Goal: Task Accomplishment & Management: Manage account settings

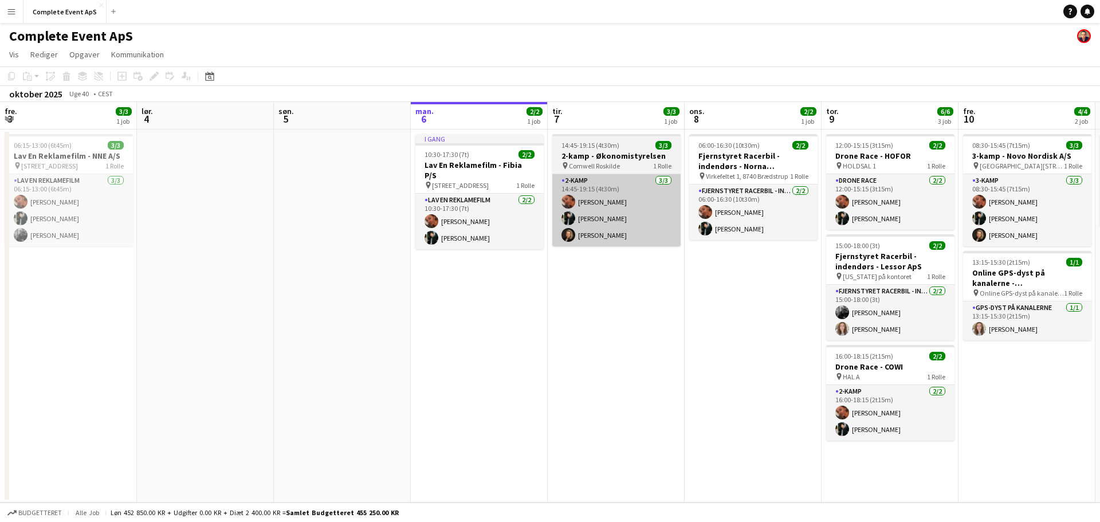
scroll to position [0, 274]
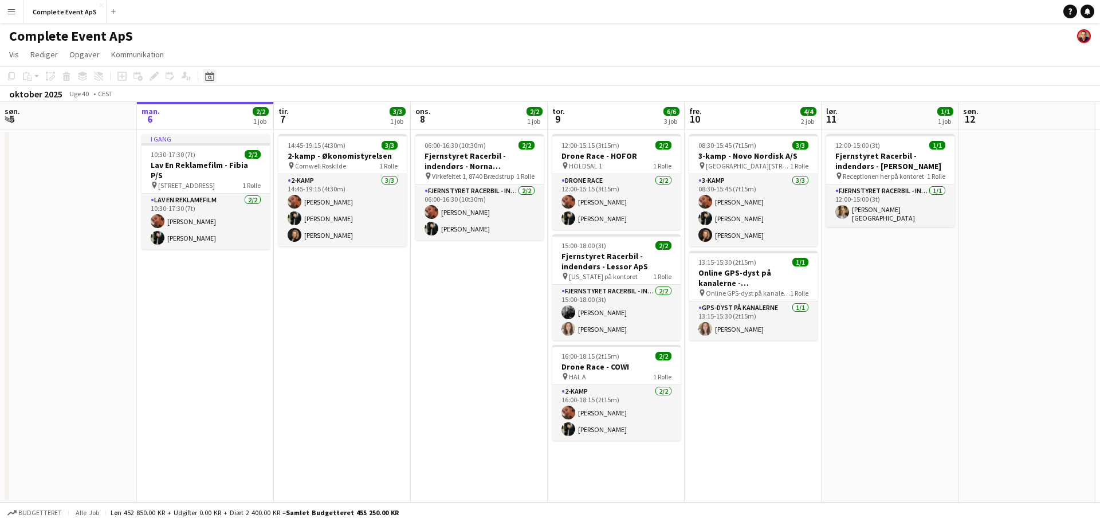
click at [213, 73] on icon "Datovælger" at bounding box center [209, 76] width 9 height 9
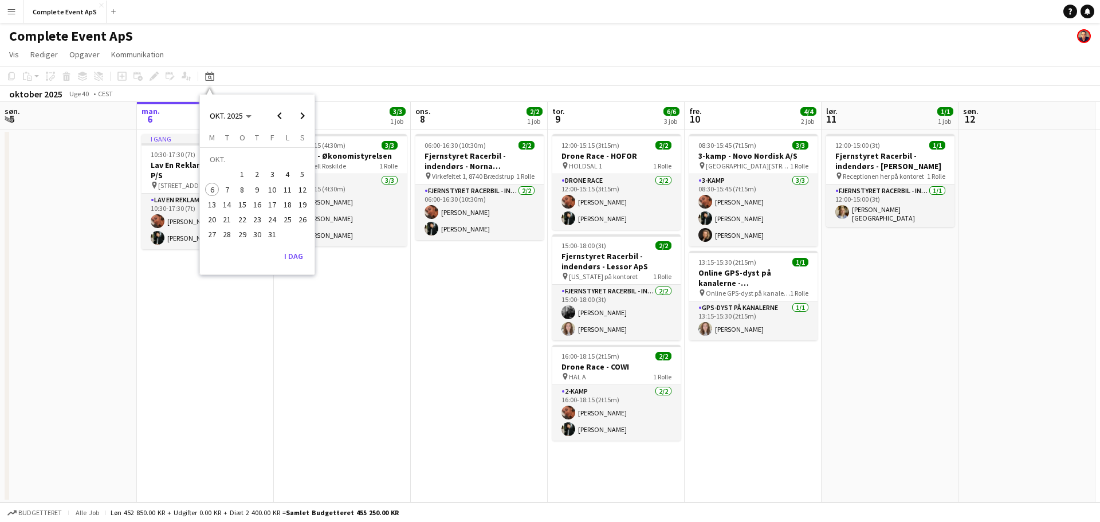
click at [256, 231] on span "30" at bounding box center [257, 235] width 14 height 14
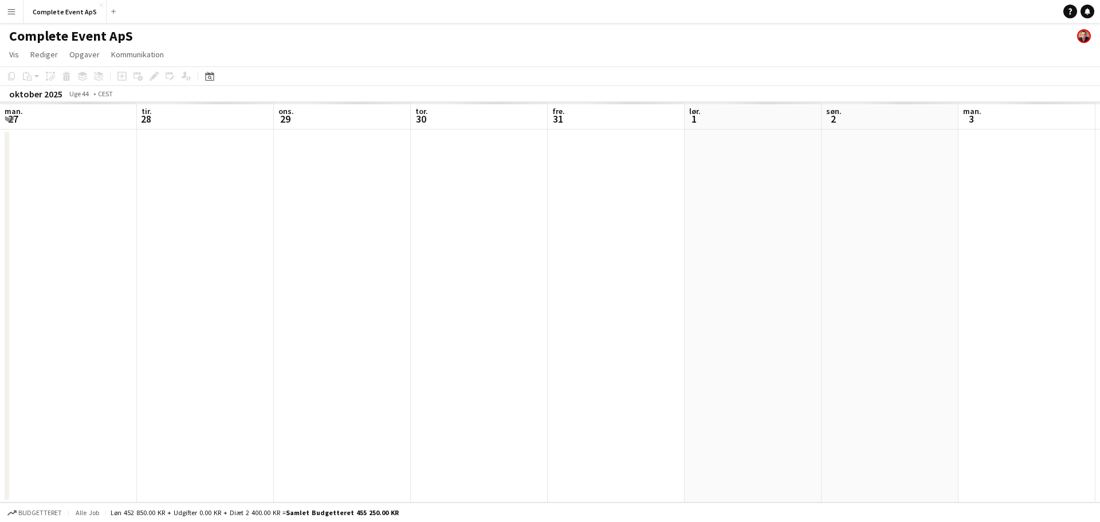
scroll to position [0, 394]
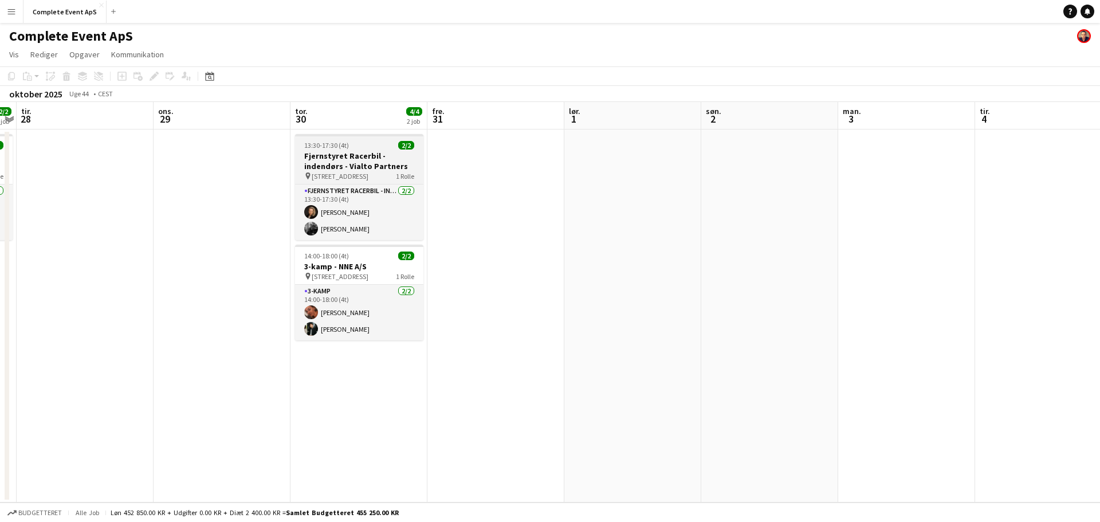
click at [384, 149] on div "13:30-17:30 (4t) 2/2" at bounding box center [359, 145] width 128 height 9
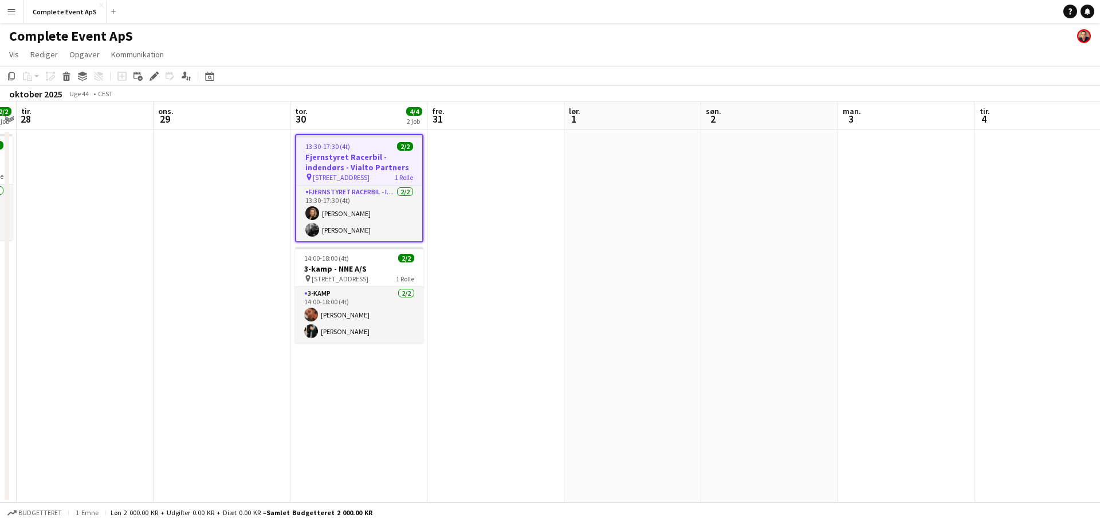
click at [384, 149] on div "13:30-17:30 (4t) 2/2" at bounding box center [359, 146] width 126 height 9
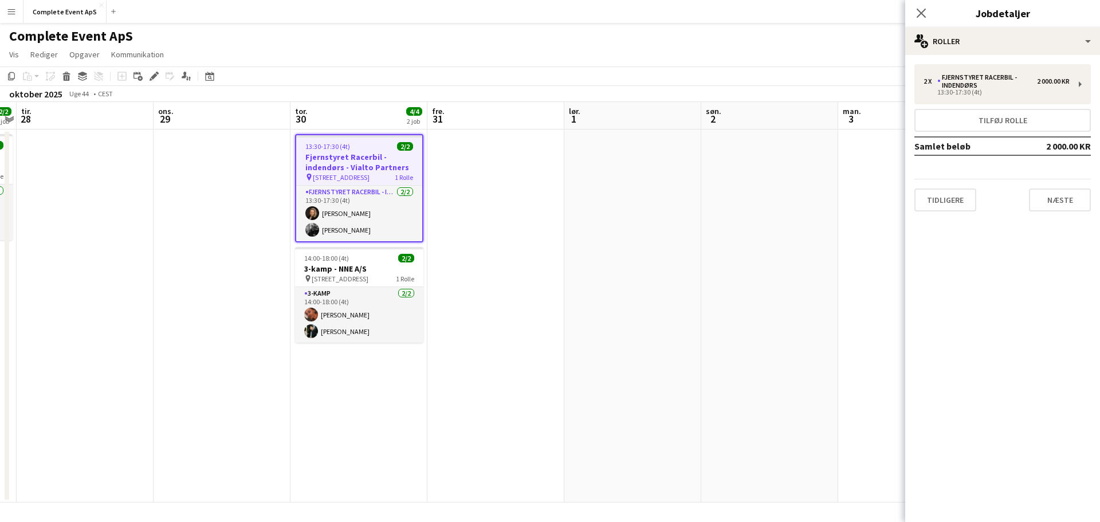
click at [982, 58] on div "2 x Fjernstyret Racerbil - indendørs 2 000.00 KR 13:30-17:30 (4t) Tilføj rolle …" at bounding box center [1002, 138] width 195 height 166
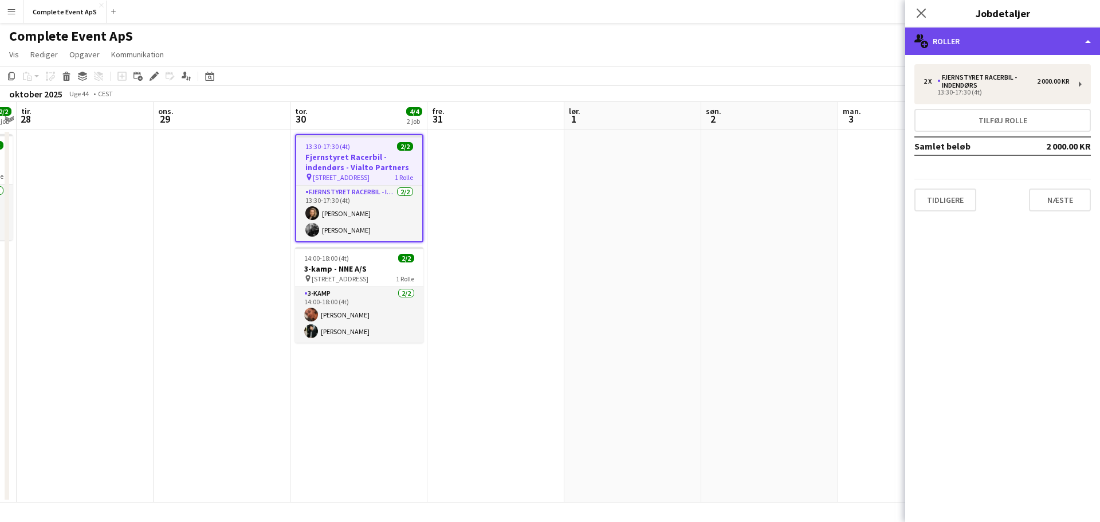
click at [983, 49] on div "multiple-users-add Roller" at bounding box center [1002, 42] width 195 height 28
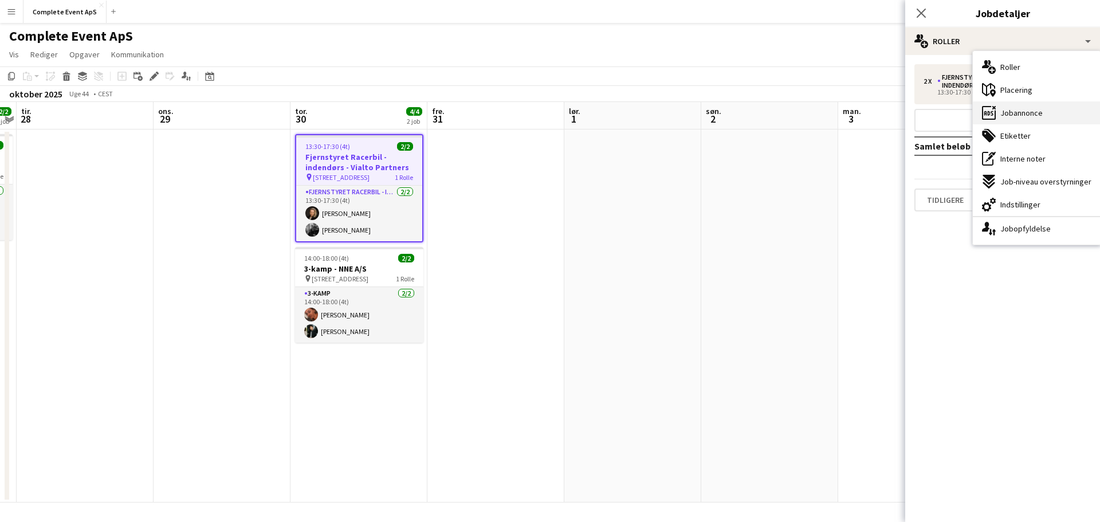
click at [1016, 113] on span "Jobannonce" at bounding box center [1022, 113] width 42 height 10
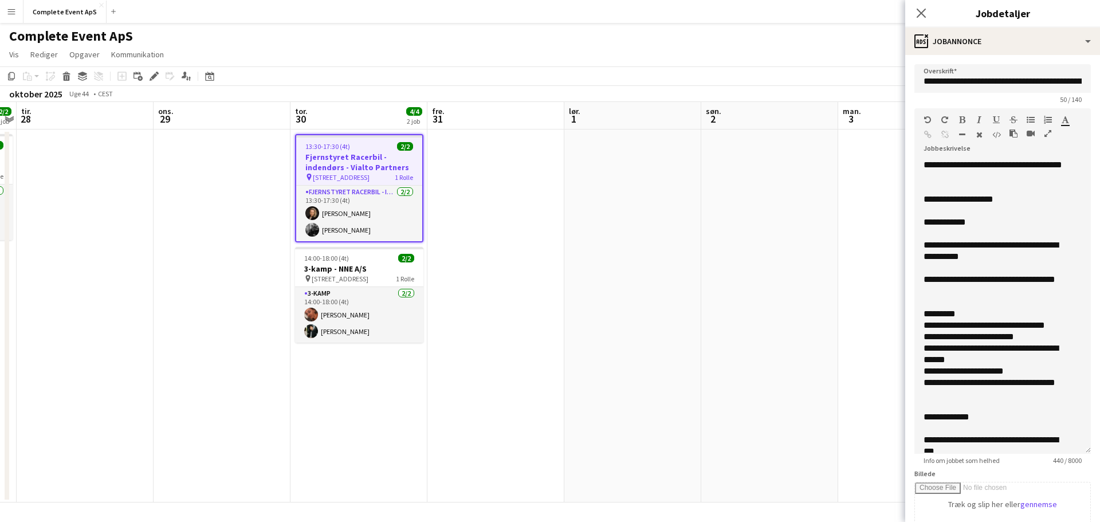
drag, startPoint x: 1070, startPoint y: 236, endPoint x: 1085, endPoint y: 462, distance: 226.2
click at [1085, 462] on form "**********" at bounding box center [1002, 423] width 195 height 719
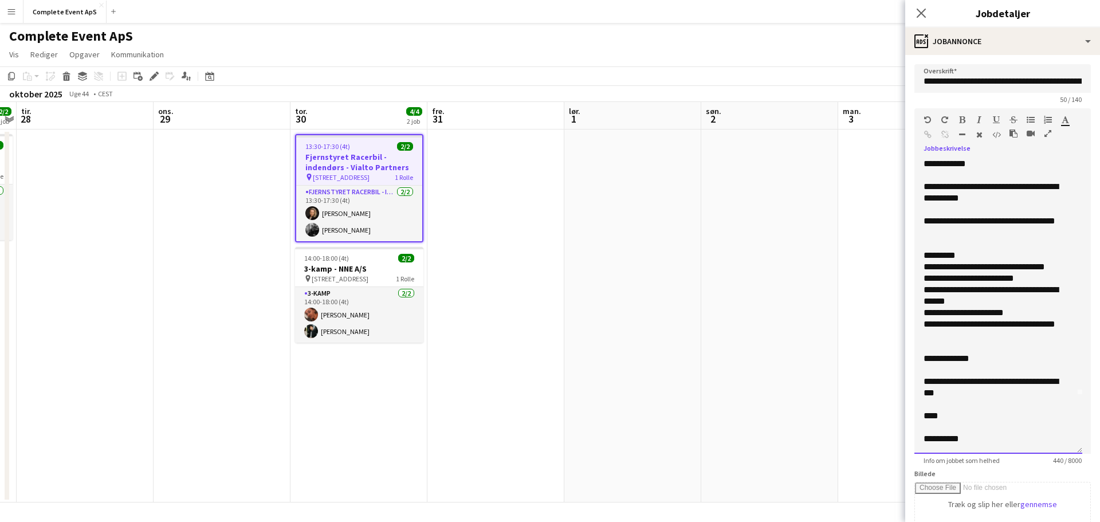
scroll to position [0, 0]
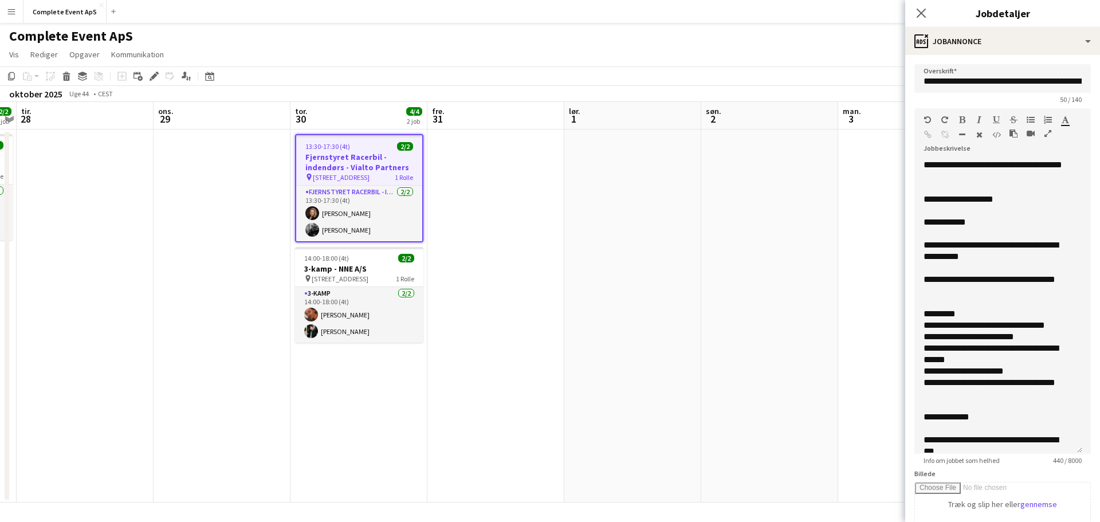
click at [520, 273] on app-date-cell at bounding box center [495, 316] width 137 height 373
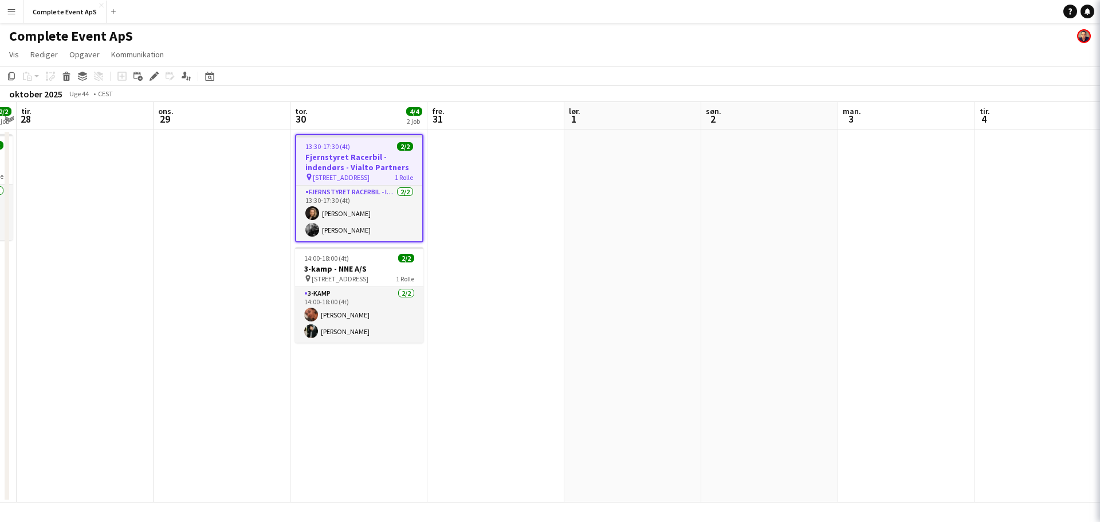
scroll to position [0, 394]
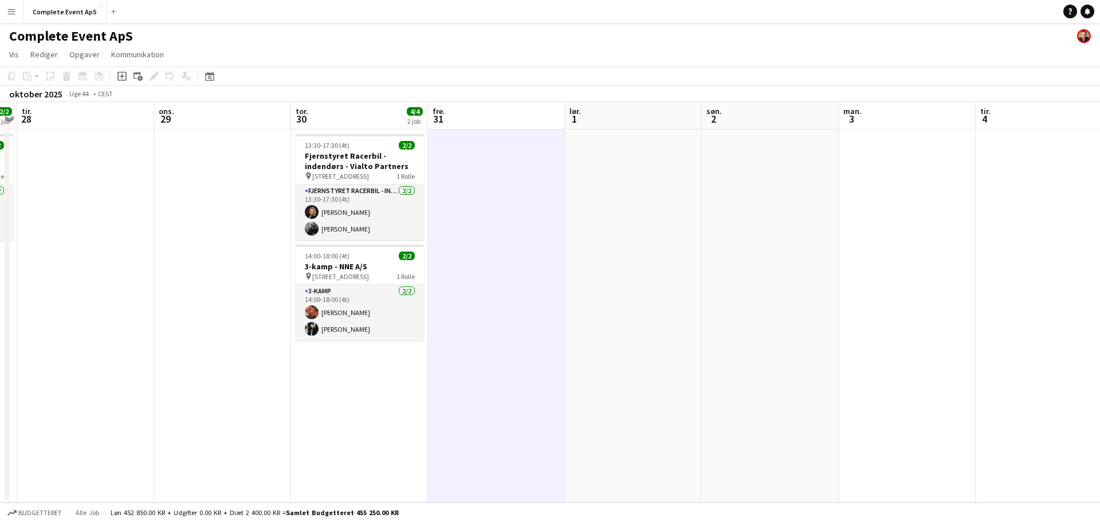
click at [330, 397] on app-date-cell "13:30-17:30 (4t) 2/2 Fjernstyret Racerbil - indendørs - Vialto Partners pin [ST…" at bounding box center [359, 316] width 137 height 373
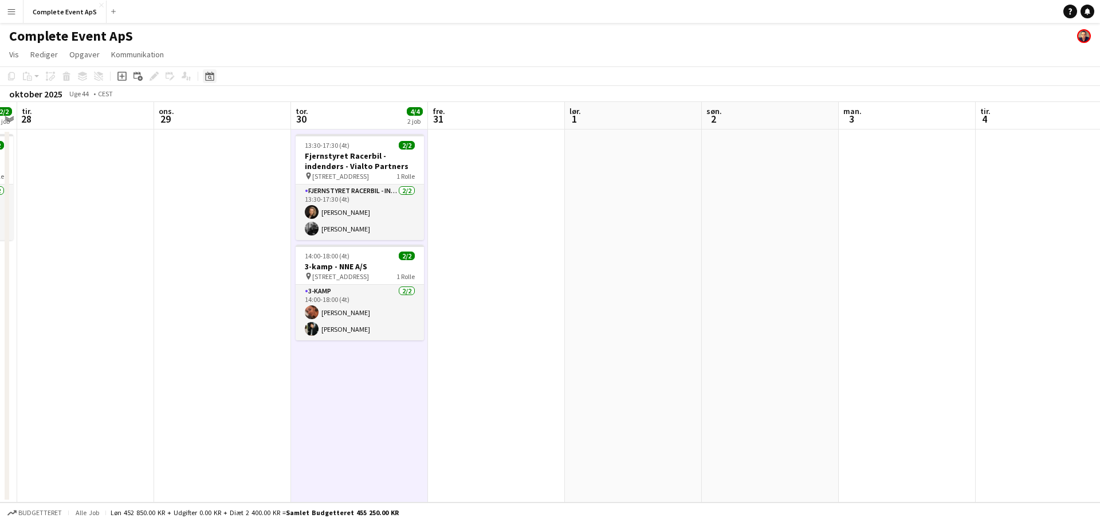
click at [215, 78] on div "Datovælger" at bounding box center [210, 76] width 14 height 14
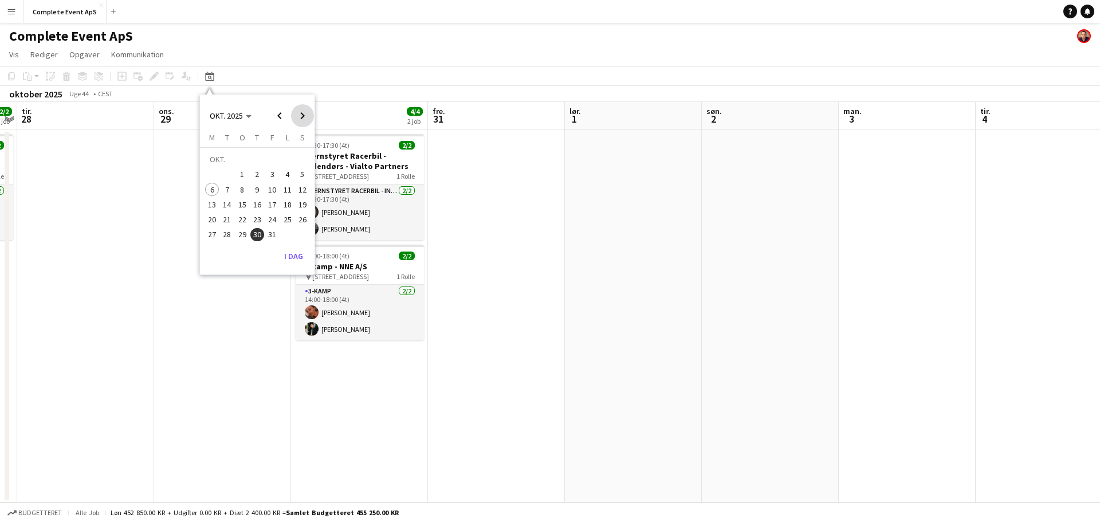
click at [306, 112] on span "Next month" at bounding box center [302, 115] width 23 height 23
click at [305, 113] on span "Next month" at bounding box center [302, 115] width 23 height 23
click at [257, 175] on span "4" at bounding box center [257, 175] width 14 height 14
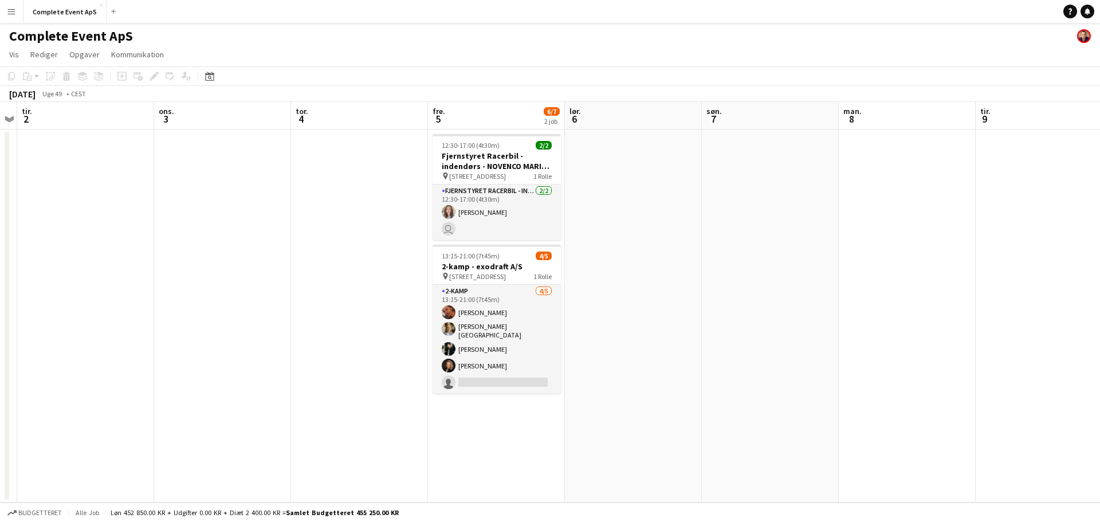
scroll to position [0, 394]
click at [80, 11] on button "Complete Event ApS Luk" at bounding box center [64, 12] width 83 height 22
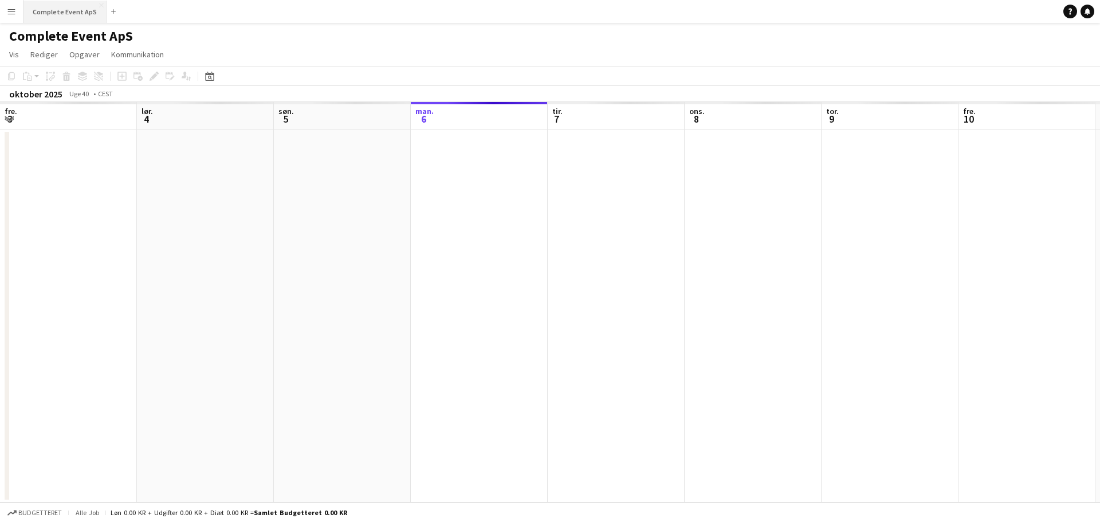
scroll to position [0, 274]
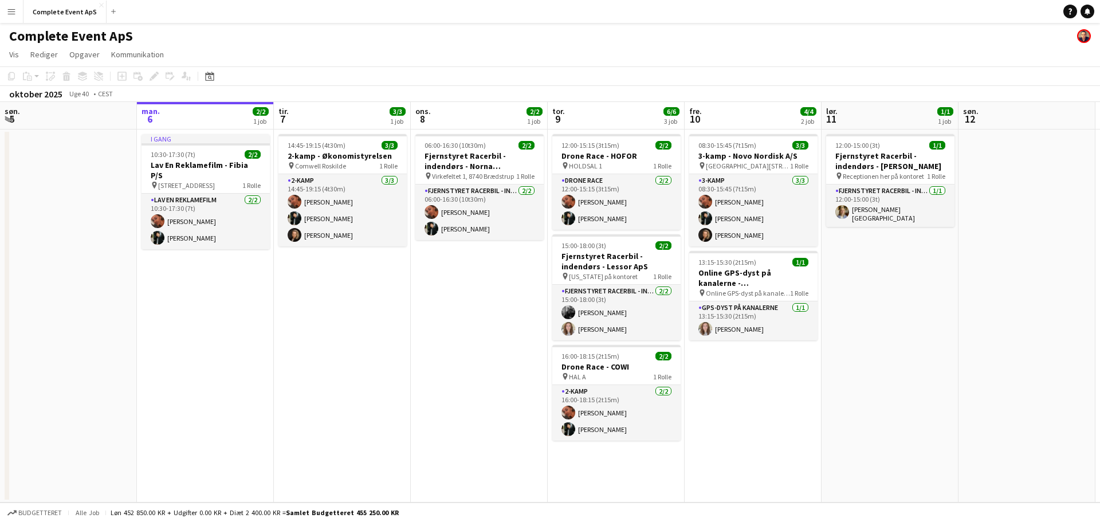
click at [213, 65] on app-page-menu "Vis Dagvisning udvidet Dagvisning kollapset Månedsvisning Datovælger Spring til…" at bounding box center [550, 56] width 1100 height 22
click at [211, 71] on div "Datovælger" at bounding box center [210, 76] width 14 height 14
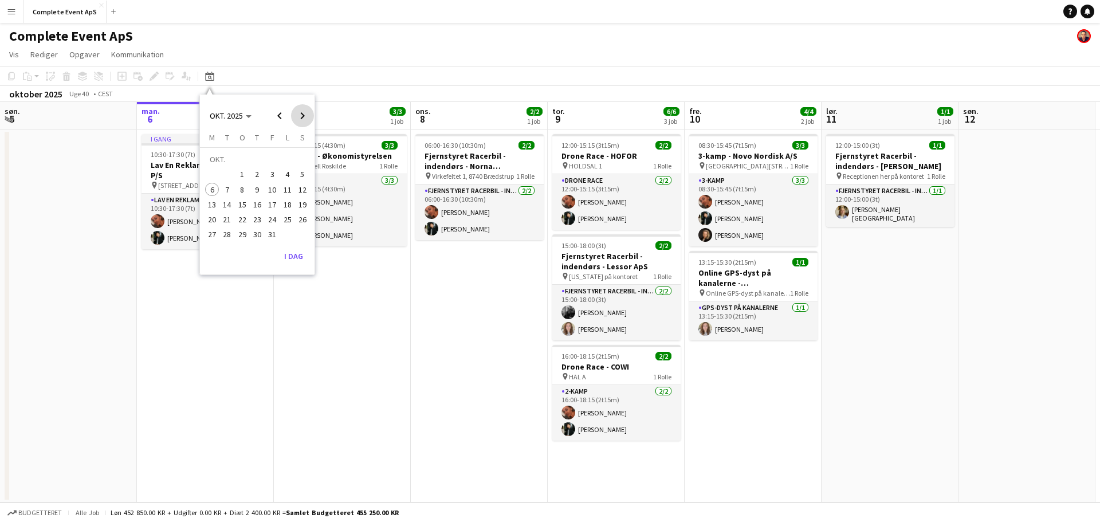
click at [297, 110] on span "Next month" at bounding box center [302, 115] width 23 height 23
click at [270, 223] on span "28" at bounding box center [272, 222] width 14 height 14
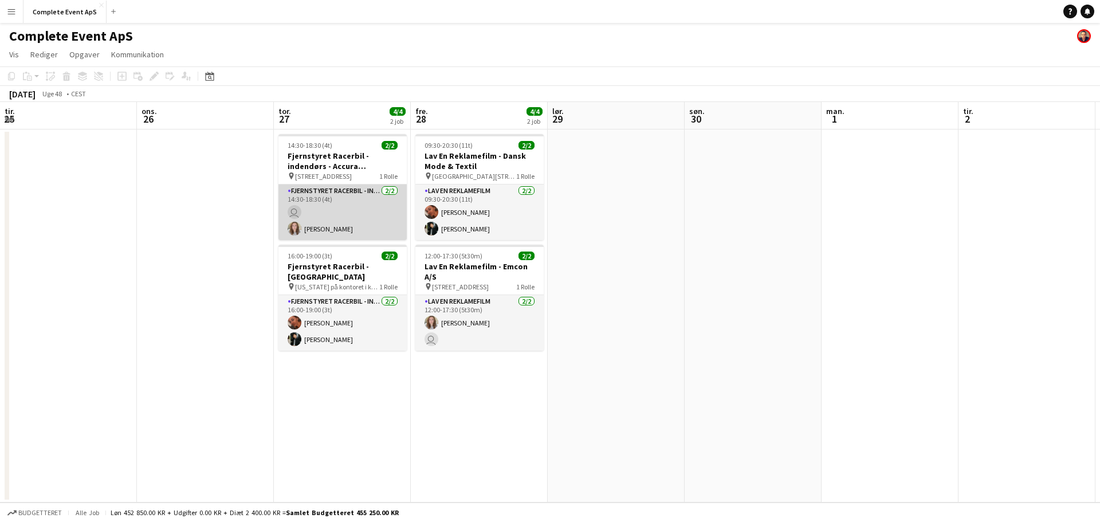
scroll to position [0, 394]
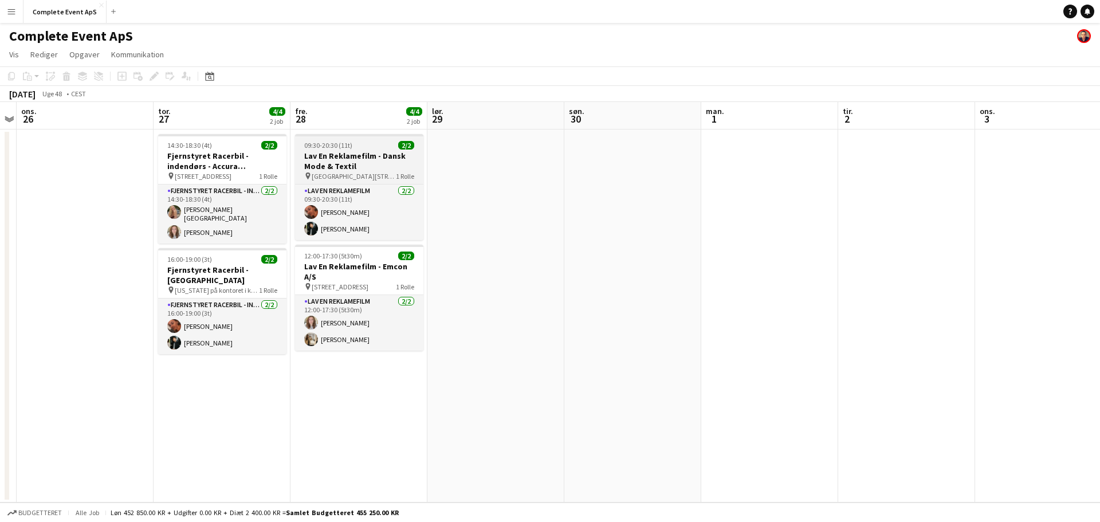
click at [350, 140] on app-job-card "09:30-20:30 (11t) 2/2 Lav En Reklamefilm - Dansk Mode & Textil pin [GEOGRAPHIC_…" at bounding box center [359, 187] width 128 height 106
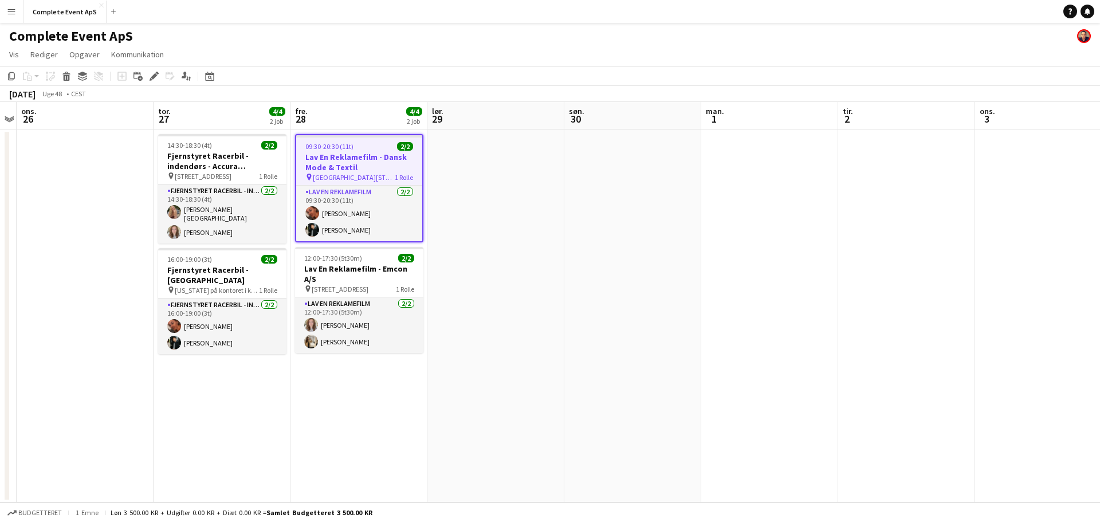
click at [350, 140] on app-job-card "09:30-20:30 (11t) 2/2 Lav En Reklamefilm - Dansk Mode & Textil pin [GEOGRAPHIC_…" at bounding box center [359, 188] width 128 height 108
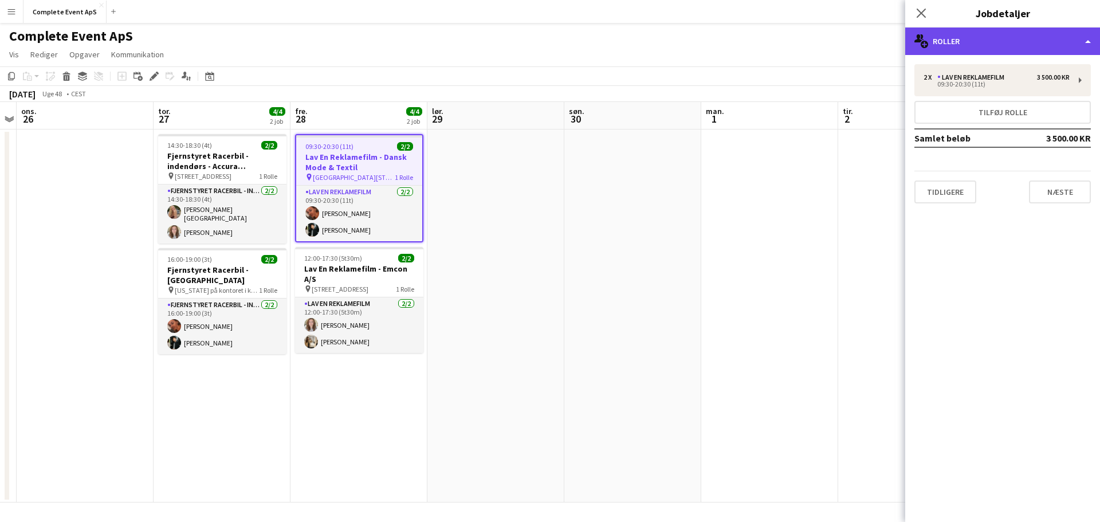
click at [986, 47] on div "multiple-users-add Roller" at bounding box center [1002, 42] width 195 height 28
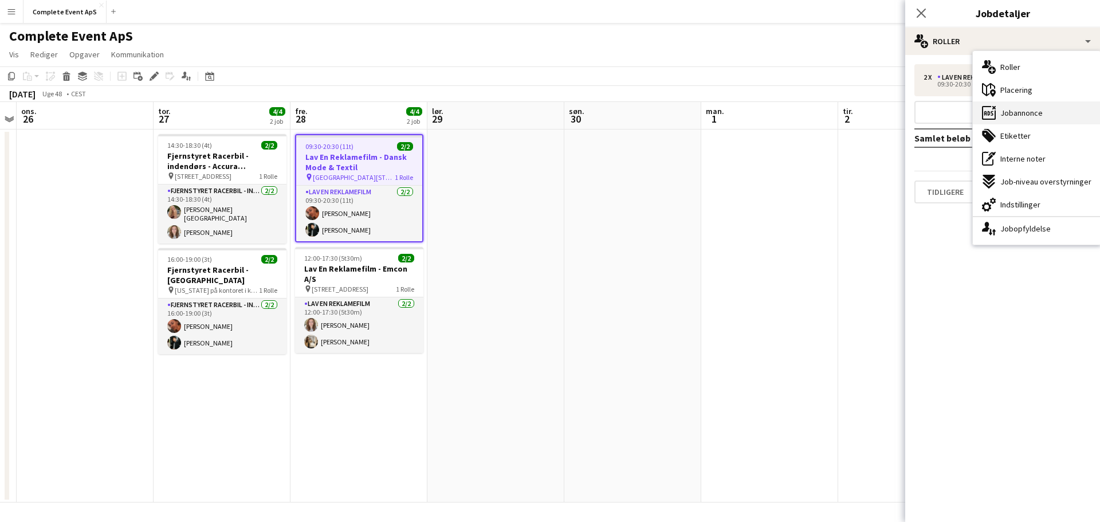
click at [1026, 112] on span "Jobannonce" at bounding box center [1022, 113] width 42 height 10
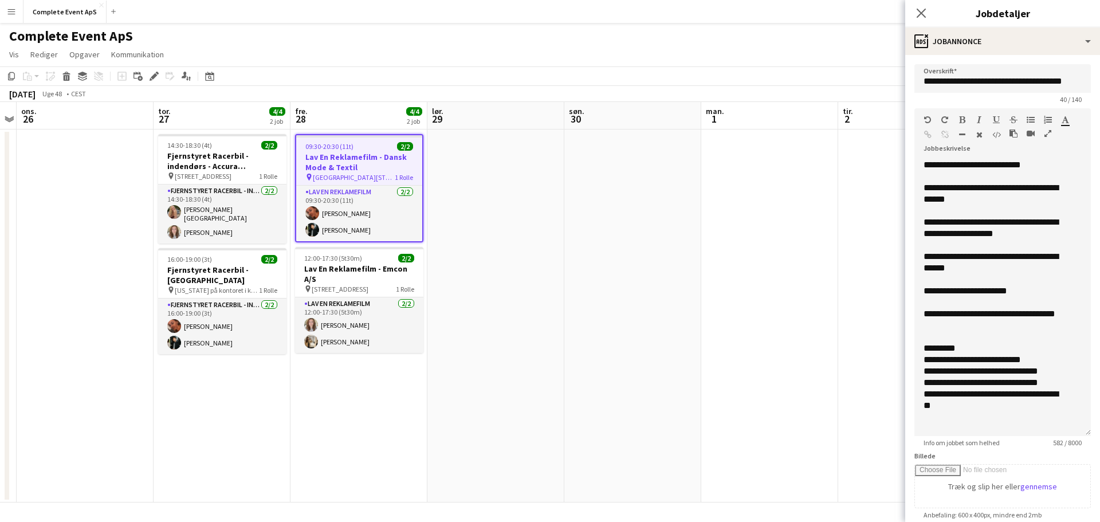
drag, startPoint x: 1080, startPoint y: 226, endPoint x: 1097, endPoint y: 434, distance: 208.7
click at [1097, 434] on mat-expansion-panel "**********" at bounding box center [1002, 288] width 195 height 467
click at [529, 221] on app-date-cell at bounding box center [495, 316] width 137 height 373
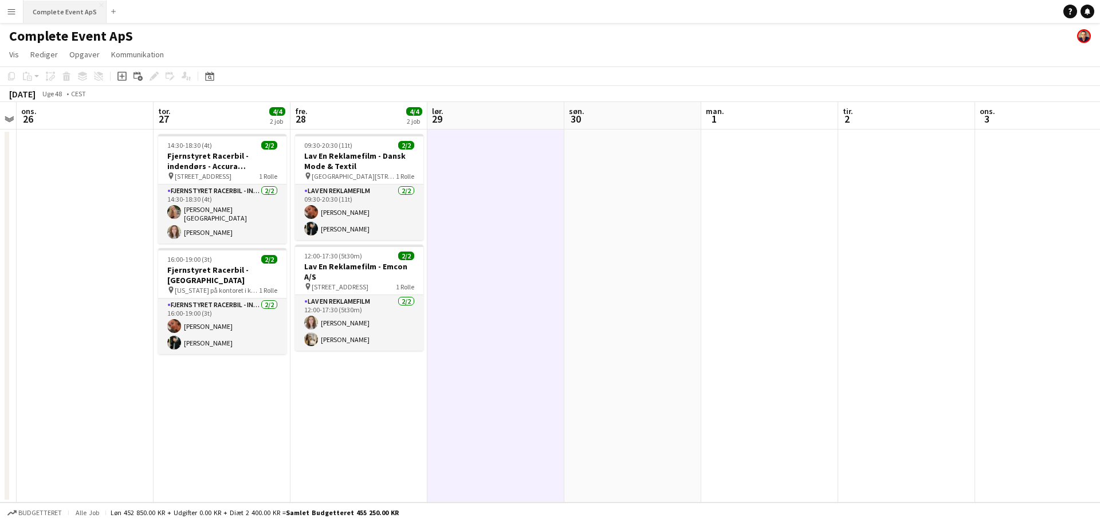
click at [54, 12] on button "Complete Event ApS Luk" at bounding box center [64, 12] width 83 height 22
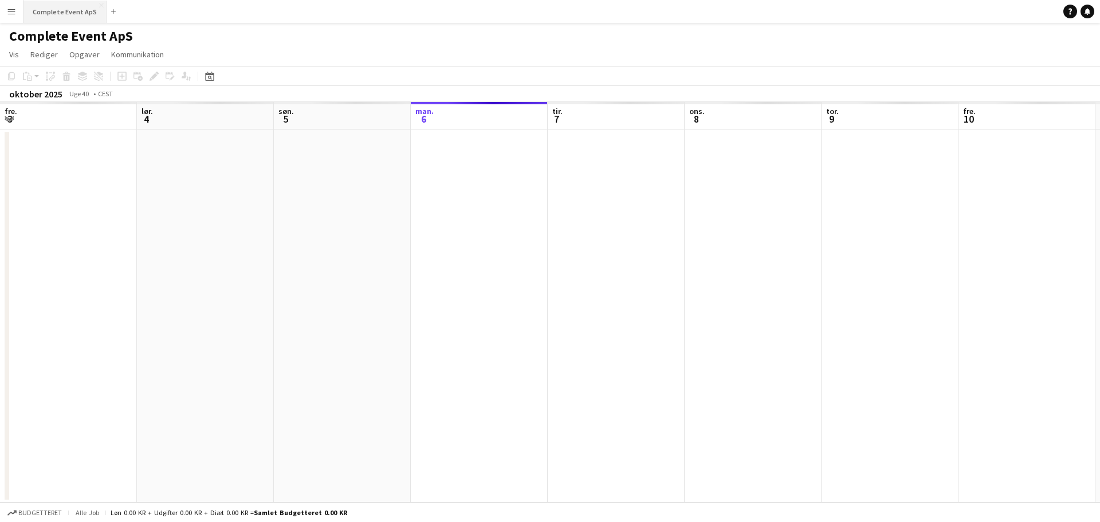
scroll to position [0, 274]
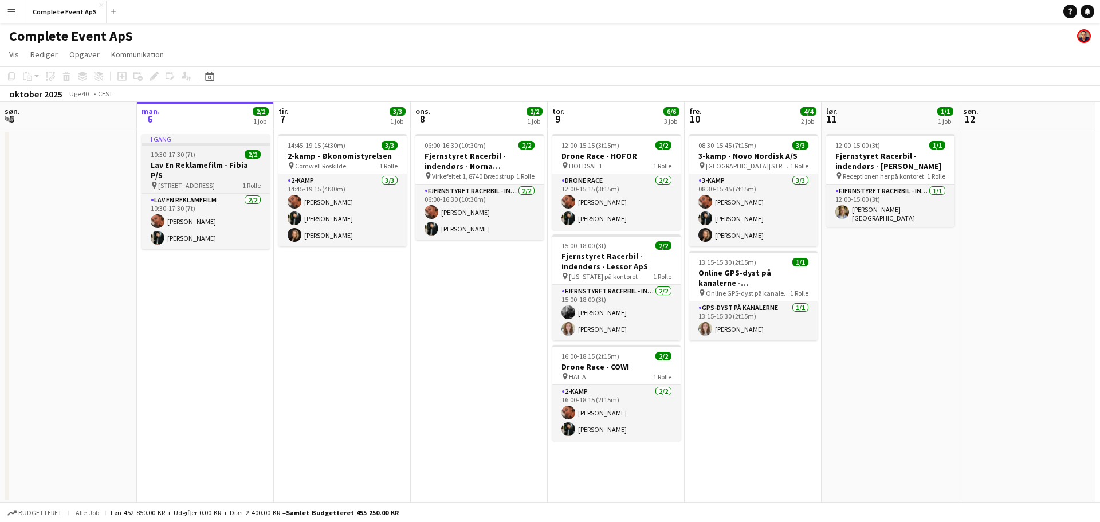
click at [207, 154] on div "10:30-17:30 (7t) 2/2" at bounding box center [206, 154] width 128 height 9
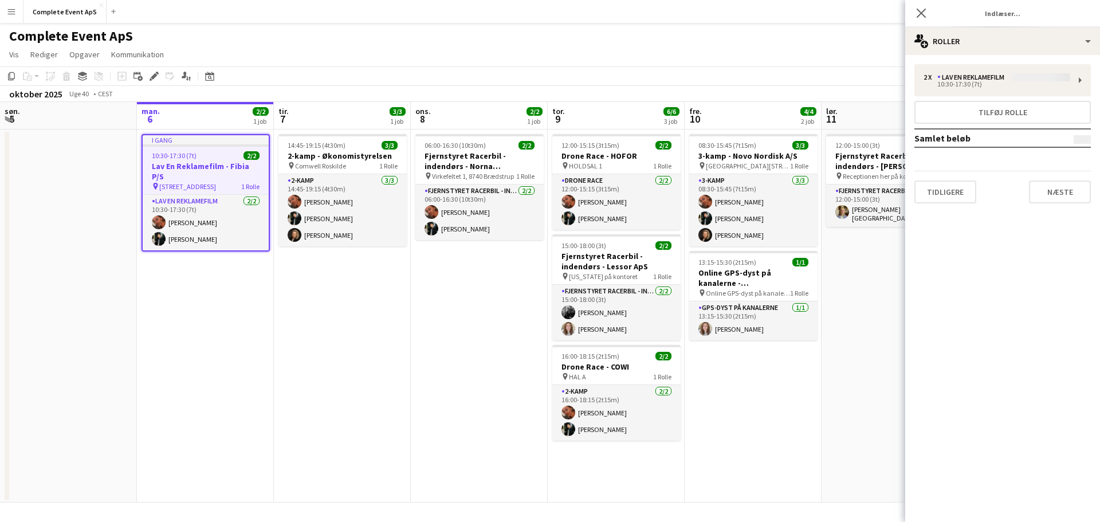
type input "**********"
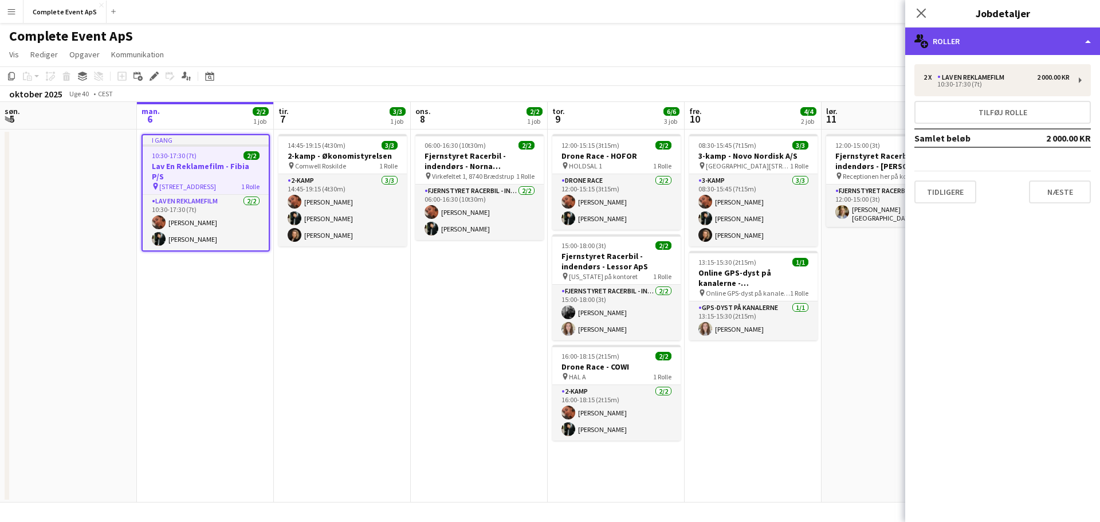
click at [947, 54] on div "multiple-users-add Roller" at bounding box center [1002, 42] width 195 height 28
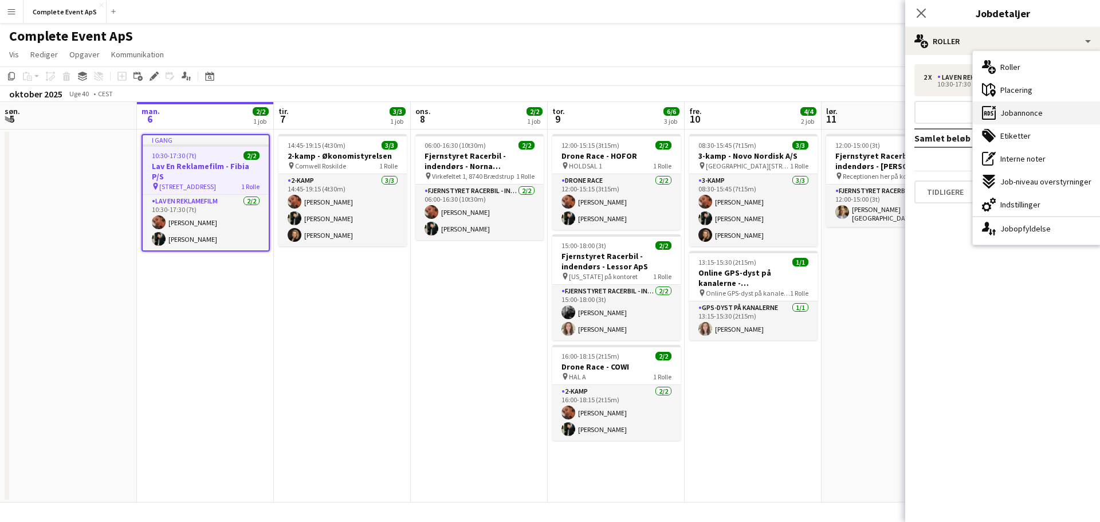
click at [1010, 108] on span "Jobannonce" at bounding box center [1022, 113] width 42 height 10
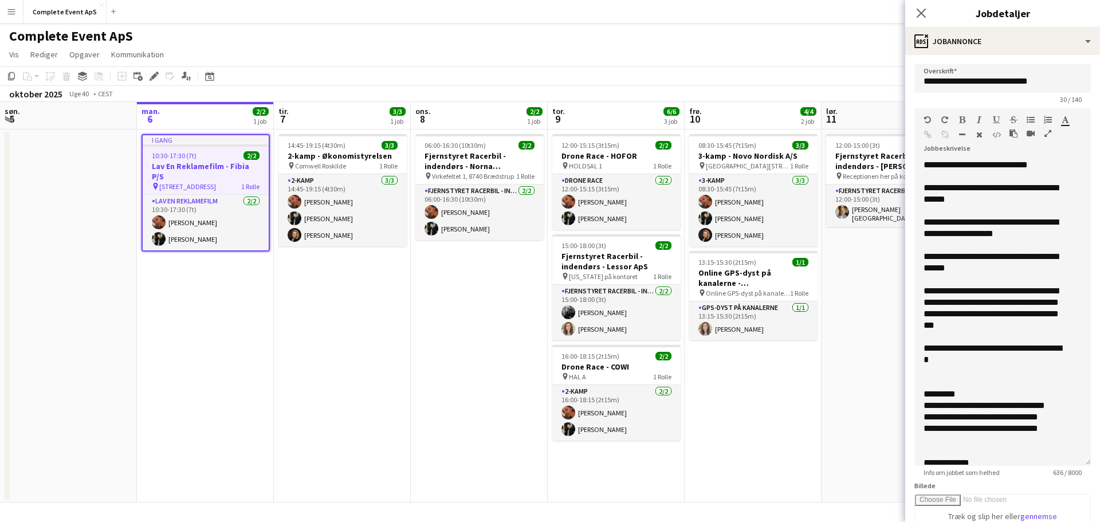
drag, startPoint x: 1077, startPoint y: 223, endPoint x: 1092, endPoint y: 465, distance: 241.7
click at [1092, 465] on mat-expansion-panel "**********" at bounding box center [1002, 288] width 195 height 467
click at [422, 342] on app-date-cell "06:00-16:30 (10t30m) 2/2 Fjernstyret Racerbil - indendørs - Norna Playgrounds A…" at bounding box center [479, 316] width 137 height 373
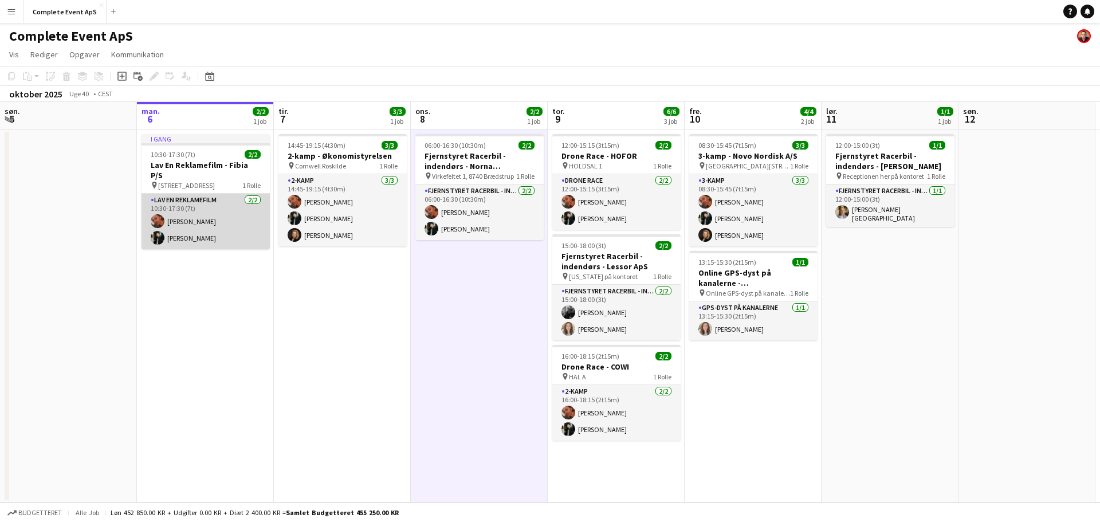
click at [198, 213] on app-card-role "Lav En Reklamefilm [DATE] 10:30-17:30 (7t) [PERSON_NAME] [PERSON_NAME]" at bounding box center [206, 222] width 128 height 56
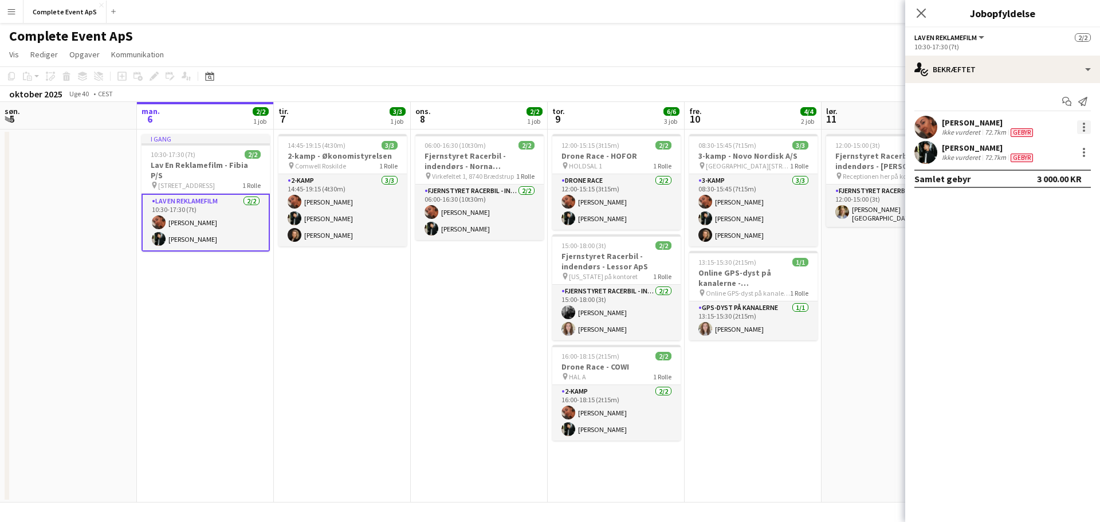
click at [1082, 126] on div at bounding box center [1084, 127] width 14 height 14
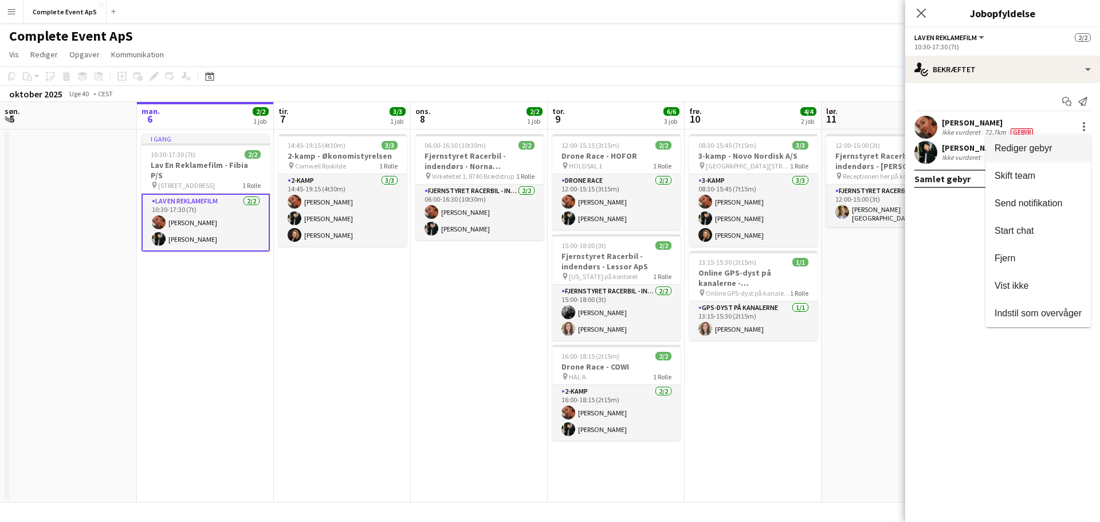
click at [1040, 144] on span "Rediger gebyr" at bounding box center [1024, 148] width 58 height 10
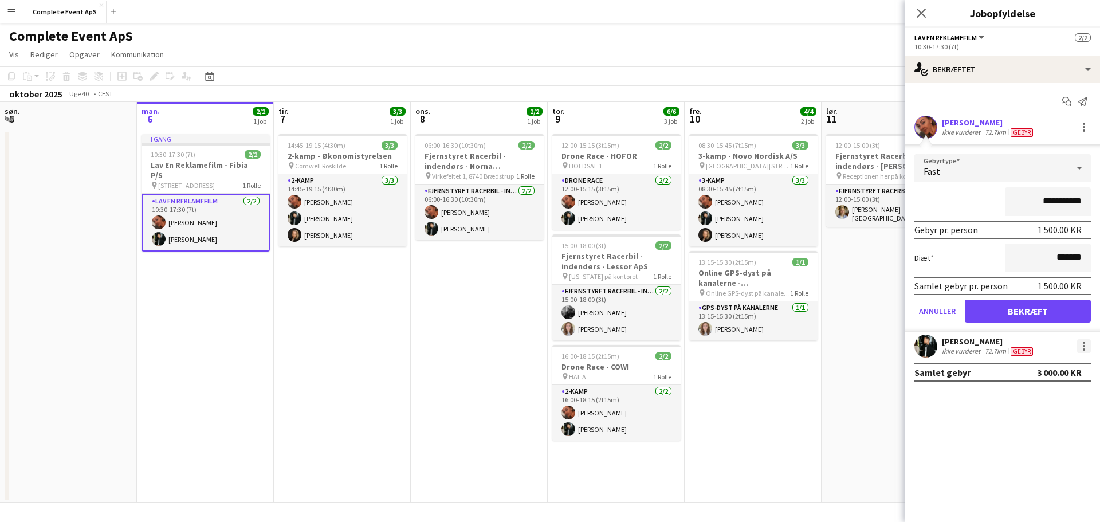
click at [1086, 346] on div at bounding box center [1084, 346] width 14 height 14
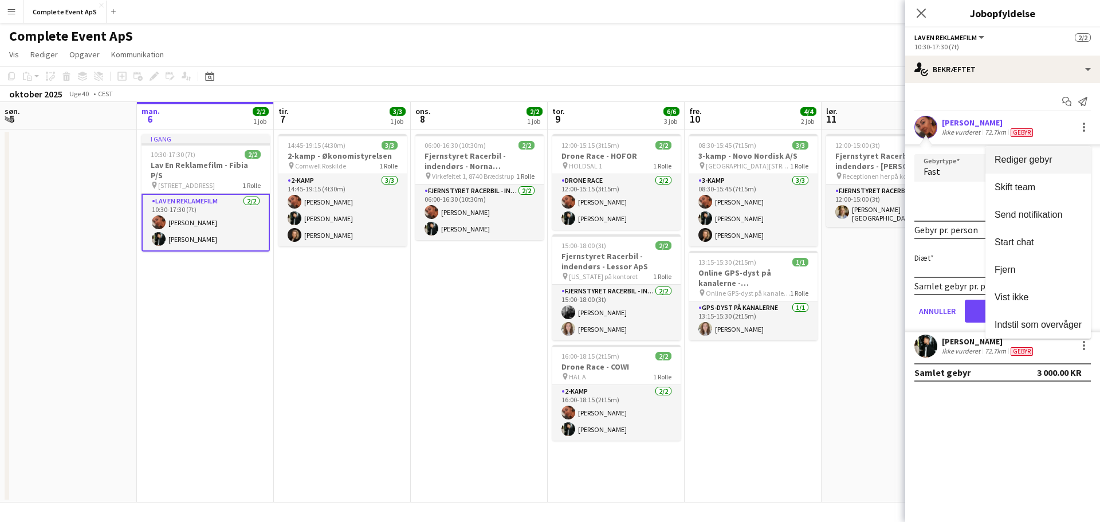
click at [1018, 157] on span "Rediger gebyr" at bounding box center [1024, 160] width 58 height 10
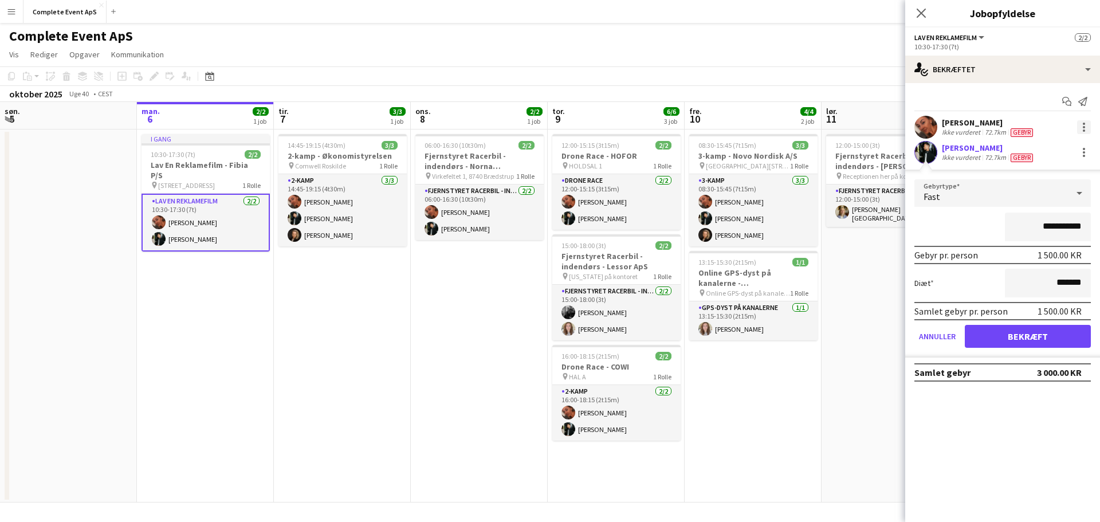
click at [1084, 127] on div at bounding box center [1084, 127] width 2 height 2
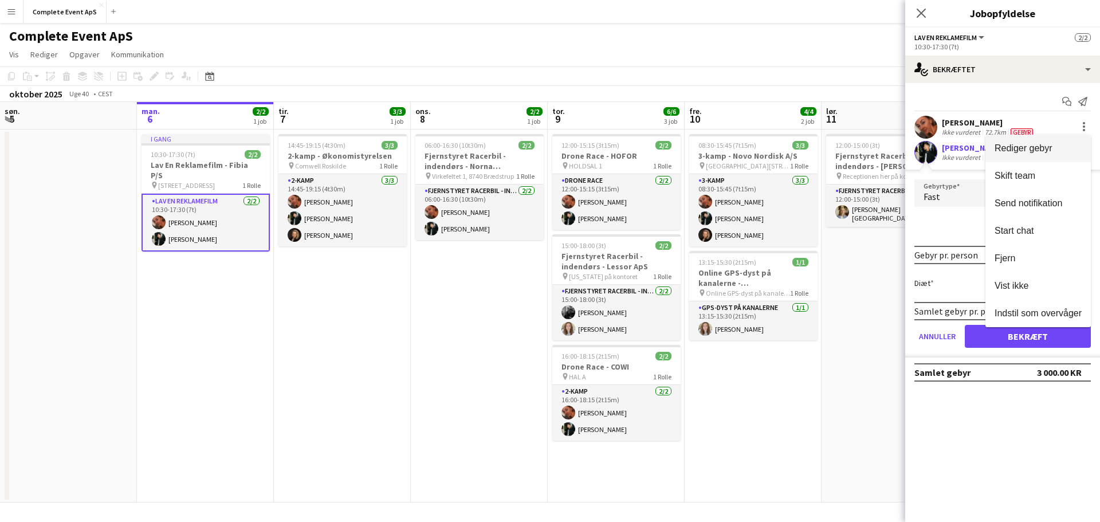
click at [1042, 143] on span "Rediger gebyr" at bounding box center [1024, 148] width 58 height 10
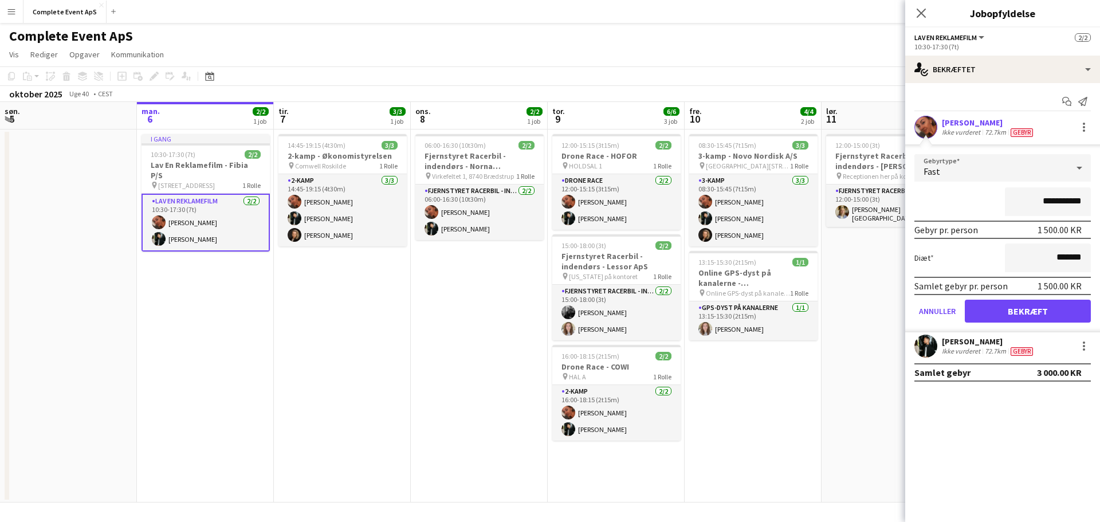
drag, startPoint x: 1029, startPoint y: 203, endPoint x: 1131, endPoint y: 223, distance: 104.0
click at [1100, 223] on html "Menu Boards Boards Boards Alle job Status Arbejdsstyrke Arbejdsstyrke Min arbej…" at bounding box center [550, 261] width 1100 height 522
type input "********"
click at [1003, 315] on button "Bekræft" at bounding box center [1028, 311] width 126 height 23
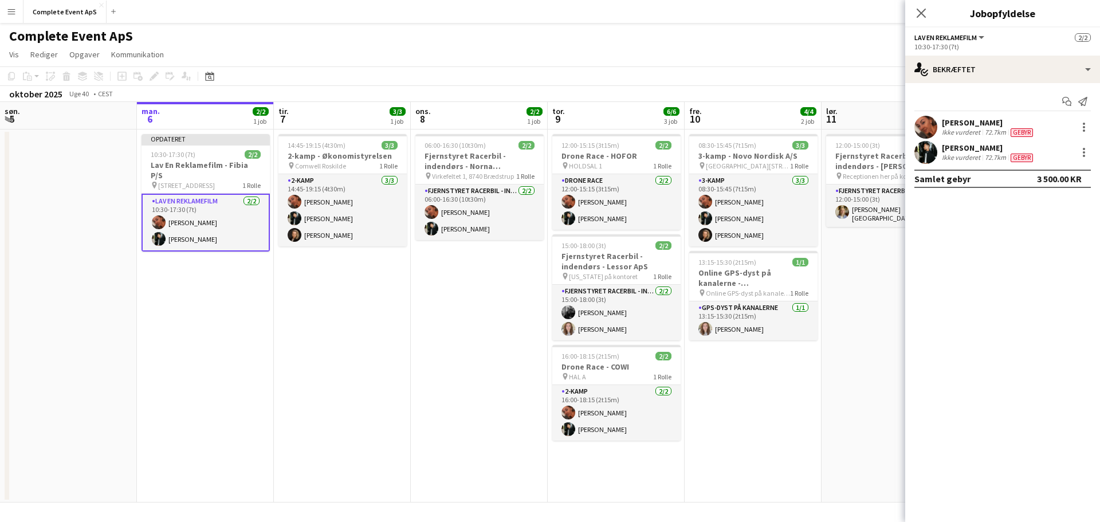
click at [830, 413] on app-date-cell "12:00-15:00 (3t) 1/1 Fjernstyret Racerbil - indendørs - [PERSON_NAME] pin Recep…" at bounding box center [890, 316] width 137 height 373
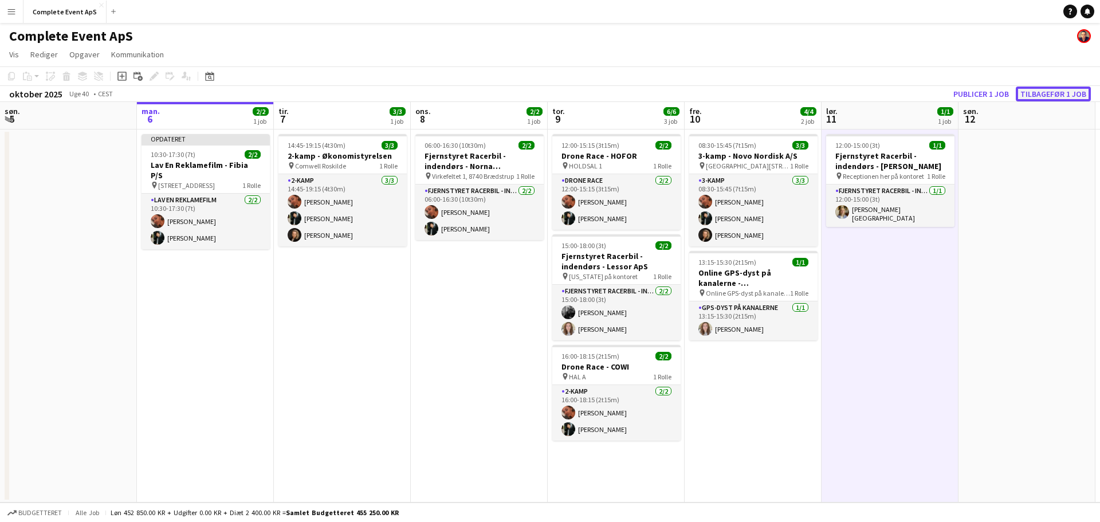
click at [1042, 94] on button "Tilbagefør 1 job" at bounding box center [1053, 94] width 75 height 15
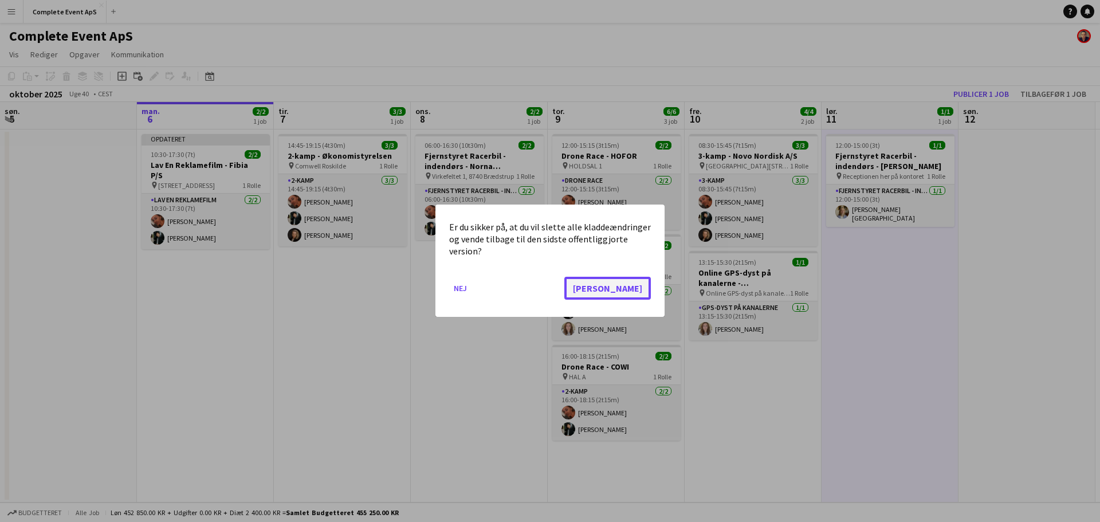
click at [638, 285] on button "[PERSON_NAME]" at bounding box center [607, 288] width 87 height 23
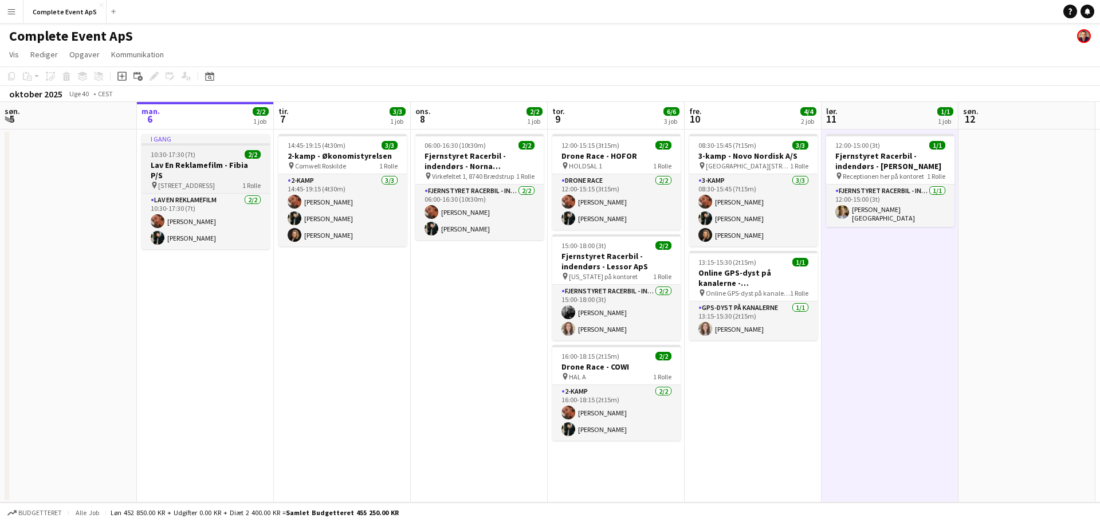
click at [192, 154] on span "10:30-17:30 (7t)" at bounding box center [173, 154] width 45 height 9
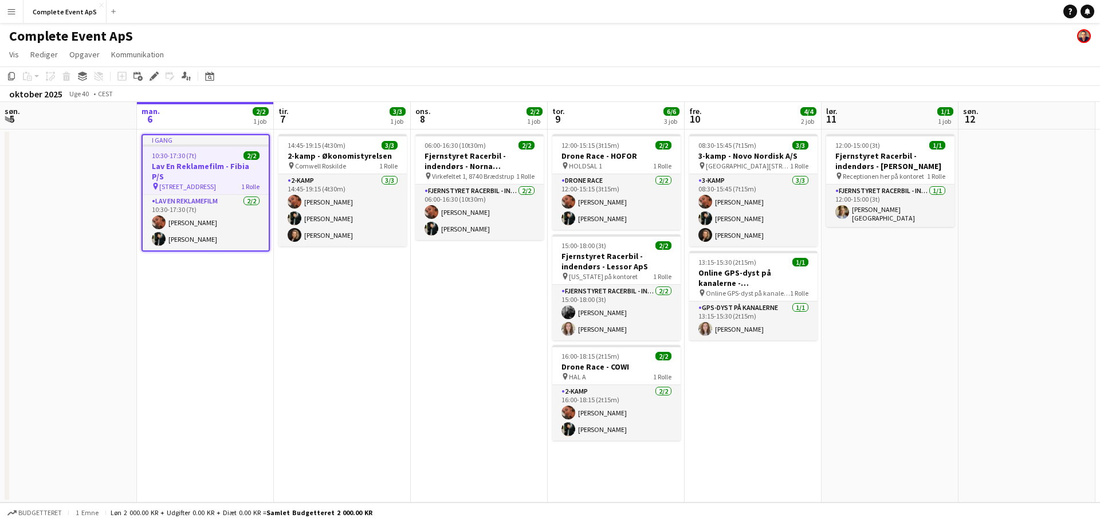
click at [192, 154] on span "10:30-17:30 (7t)" at bounding box center [174, 155] width 45 height 9
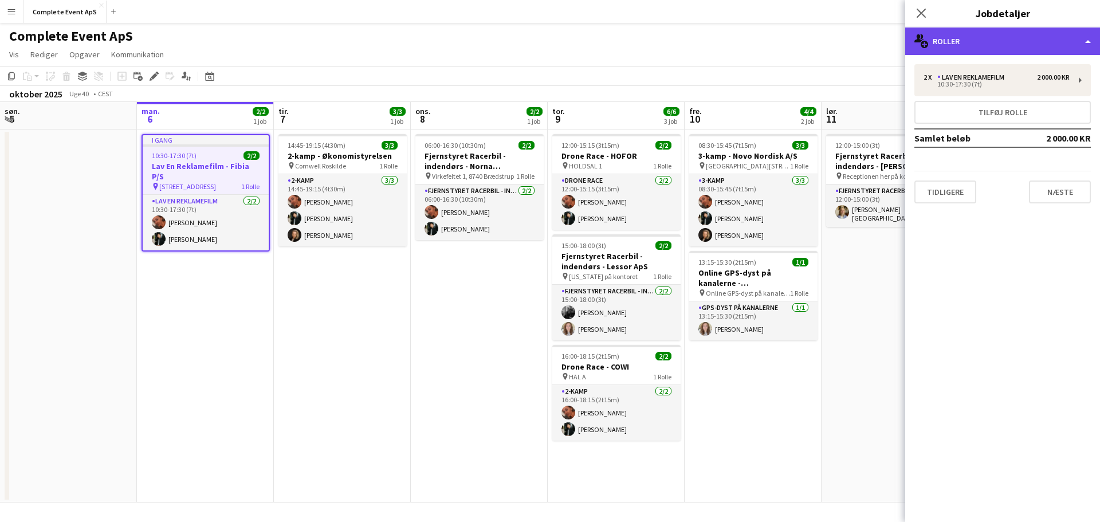
click at [1032, 50] on div "multiple-users-add Roller" at bounding box center [1002, 42] width 195 height 28
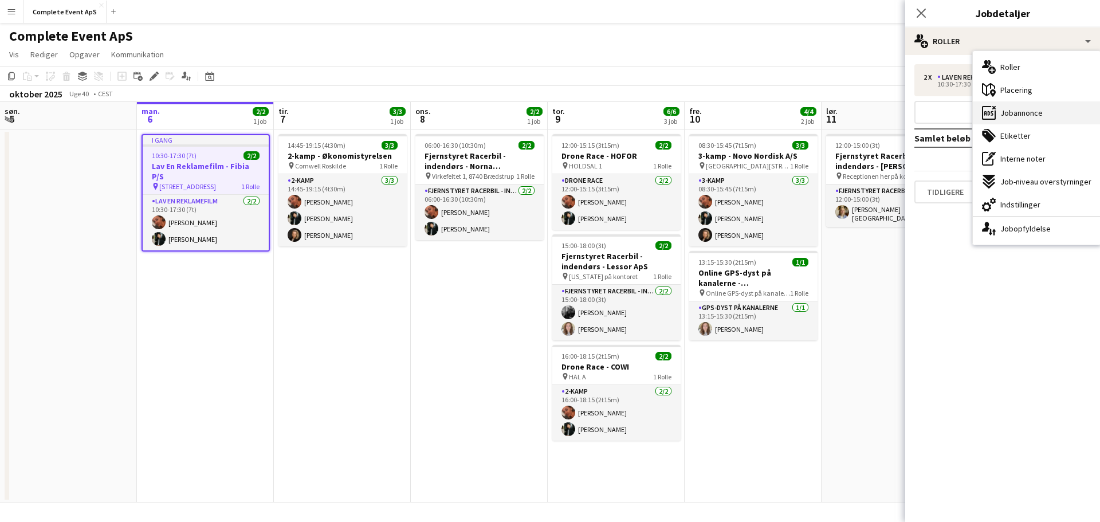
click at [1033, 115] on span "Jobannonce" at bounding box center [1022, 113] width 42 height 10
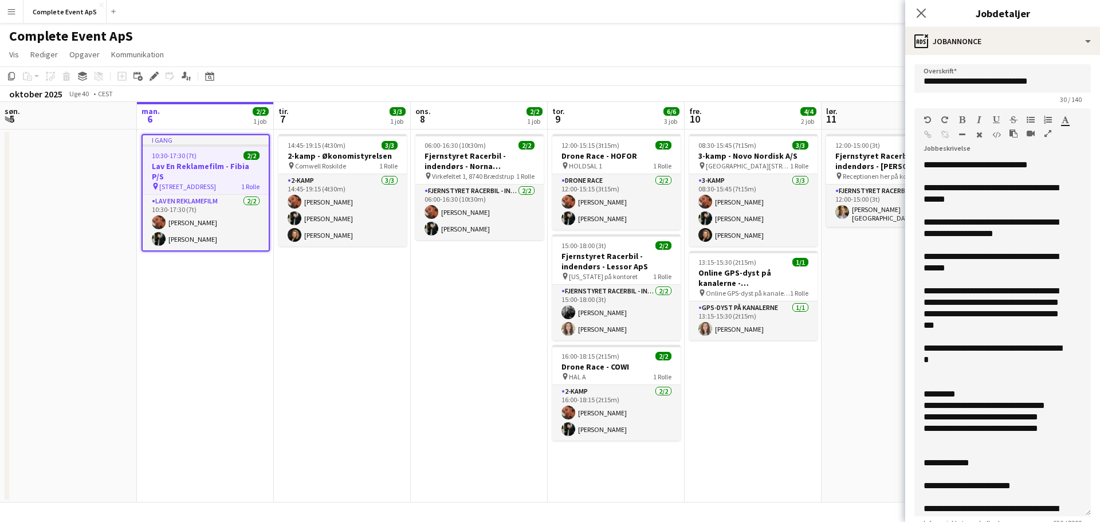
drag, startPoint x: 1072, startPoint y: 235, endPoint x: 1077, endPoint y: 535, distance: 299.8
click at [1077, 521] on html "Menu Boards Boards Boards Alle job Status Arbejdsstyrke Arbejdsstyrke Min arbej…" at bounding box center [550, 261] width 1100 height 522
click at [342, 360] on app-date-cell "14:45-19:15 (4t30m) 3/3 2-kamp - Økonomistyrelsen pin Comwell Roskilde 1 Rolle …" at bounding box center [342, 316] width 137 height 373
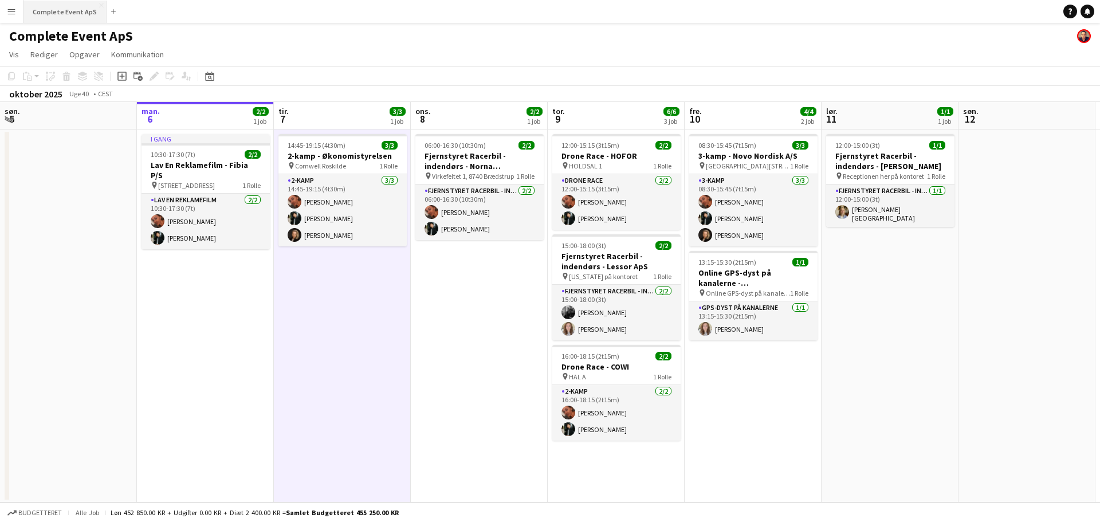
click at [50, 9] on button "Complete Event ApS Luk" at bounding box center [64, 12] width 83 height 22
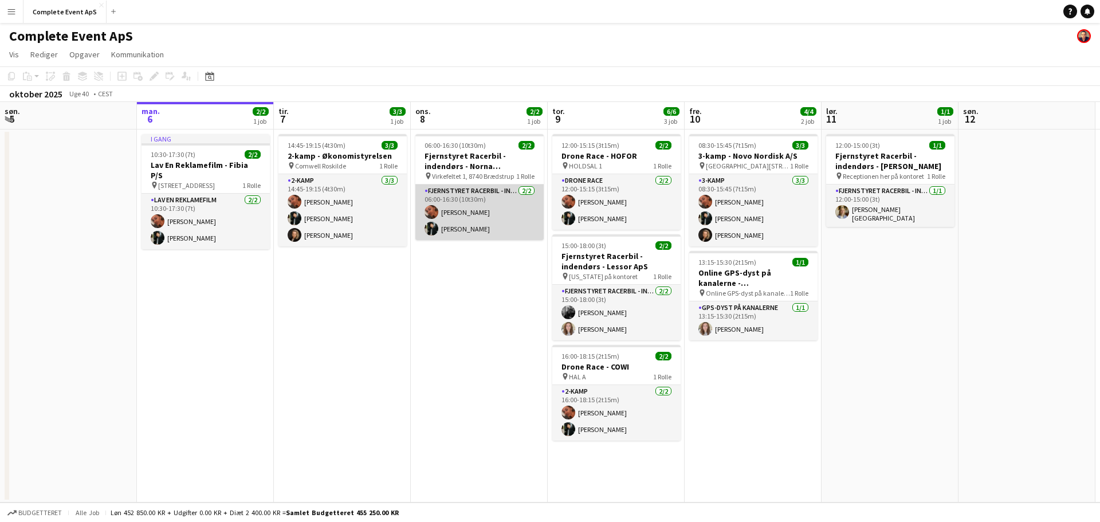
click at [492, 203] on app-card-role "Fjernstyret Racerbil - indendørs [DATE] 06:00-16:30 (10t30m) [PERSON_NAME] [PER…" at bounding box center [479, 213] width 128 height 56
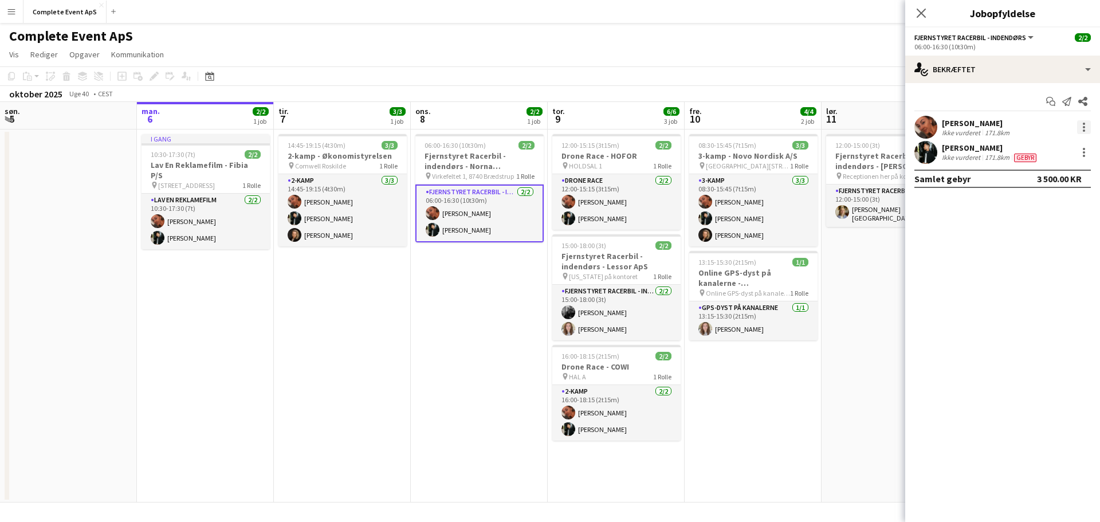
click at [1082, 127] on div at bounding box center [1084, 127] width 14 height 14
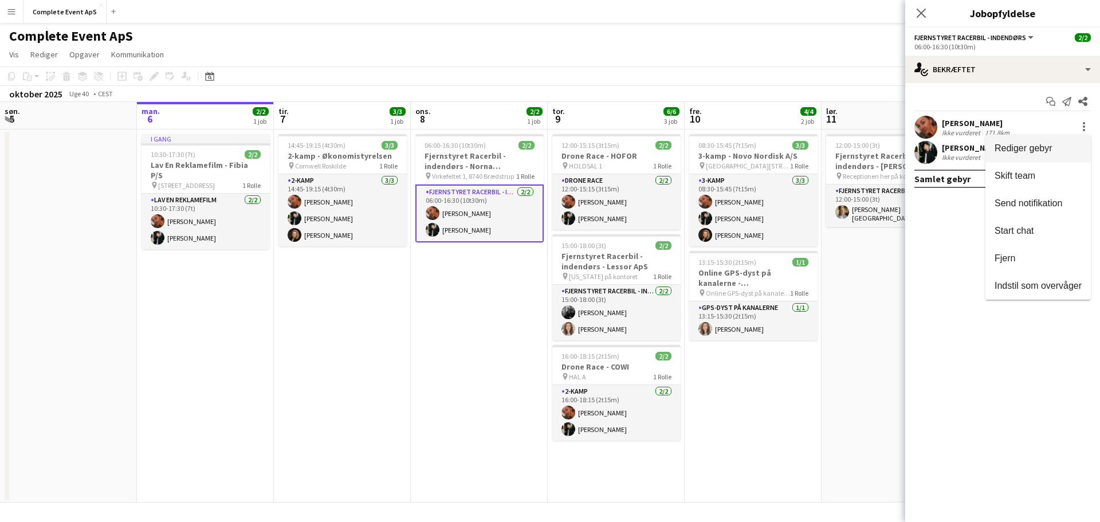
click at [1041, 141] on button "Rediger gebyr" at bounding box center [1038, 149] width 105 height 28
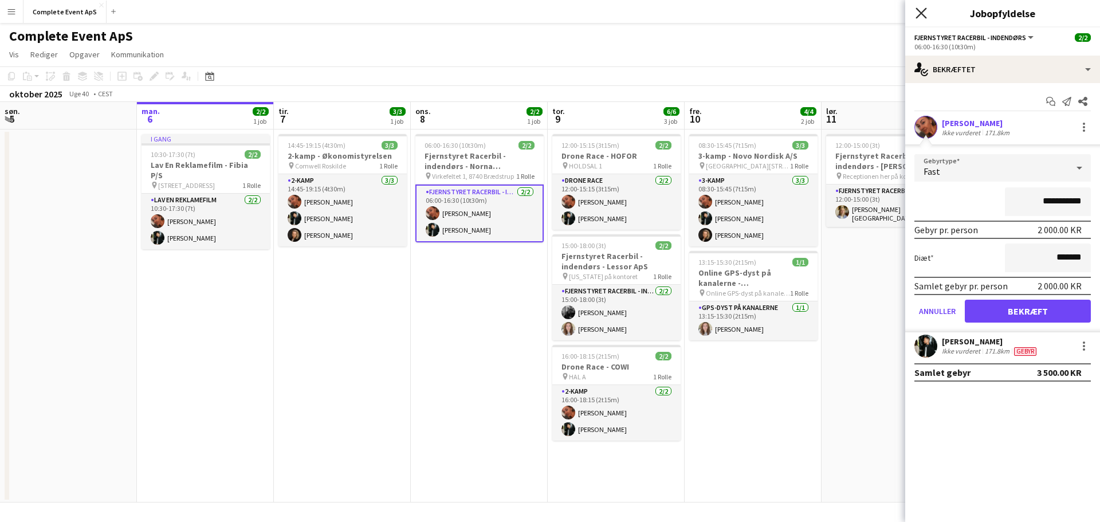
click at [921, 13] on icon at bounding box center [921, 12] width 11 height 11
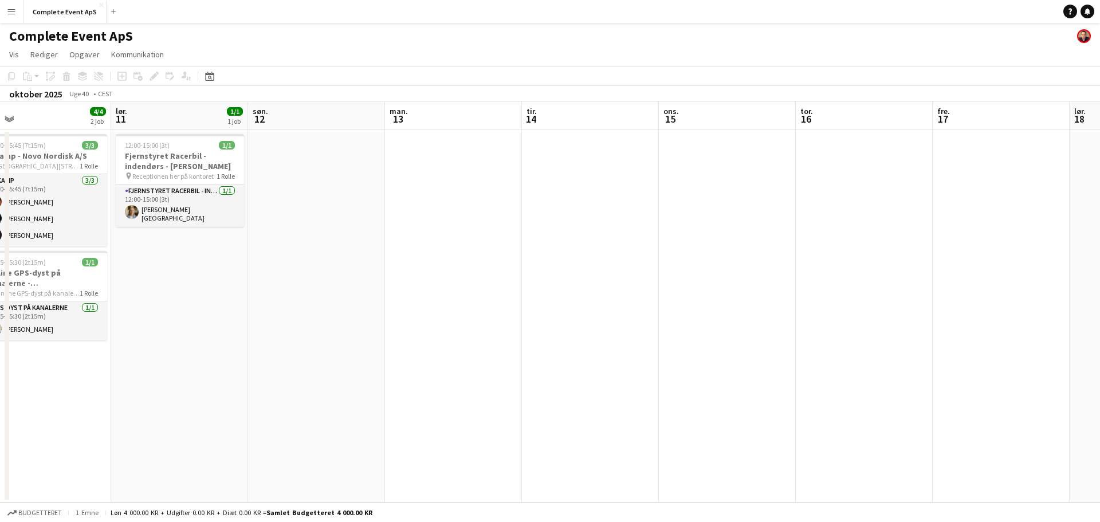
drag, startPoint x: 722, startPoint y: 396, endPoint x: 140, endPoint y: 361, distance: 583.3
click at [140, 361] on app-calendar-viewport "tir. 7 3/3 1 job ons. 8 2/2 1 job tor. 9 6/6 3 job fre. 10 4/4 2 job lør. 11 1/…" at bounding box center [550, 302] width 1100 height 401
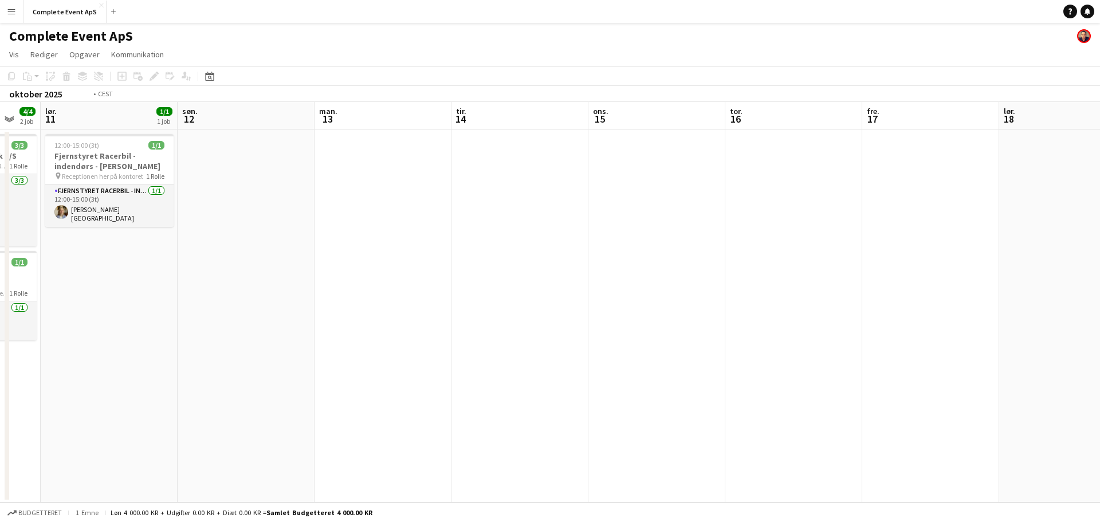
scroll to position [0, 324]
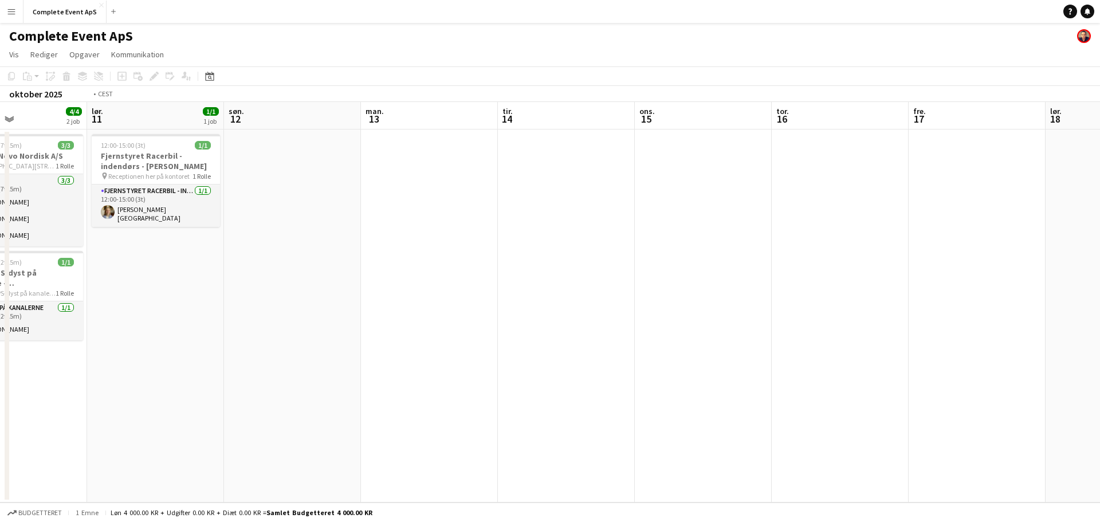
drag, startPoint x: 673, startPoint y: 359, endPoint x: 0, endPoint y: 324, distance: 674.2
click at [0, 324] on app-calendar-viewport "ons. 8 2/2 1 job tor. 9 6/6 3 job fre. 10 4/4 2 job lør. 11 1/1 1 job søn. 12 m…" at bounding box center [550, 302] width 1100 height 401
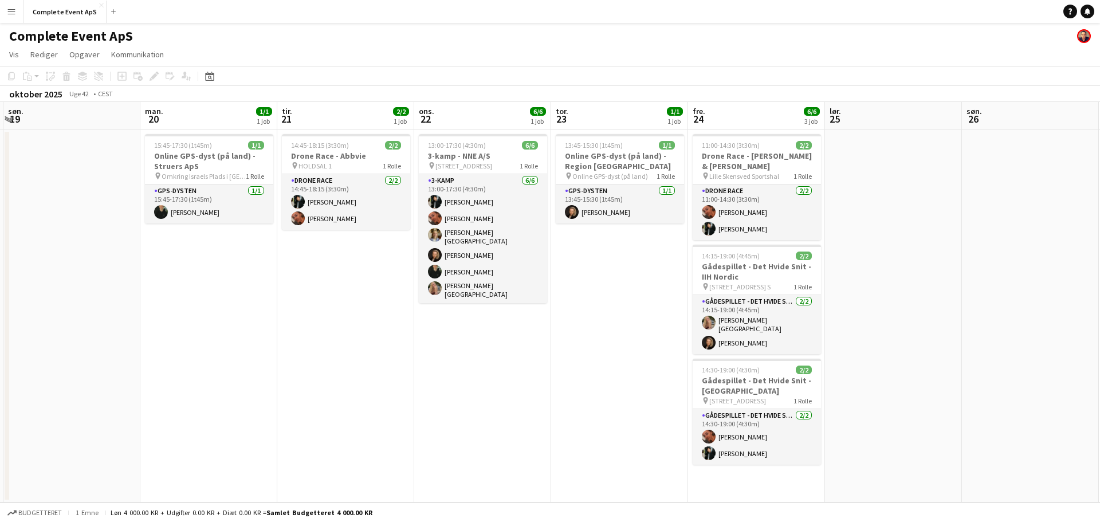
scroll to position [0, 426]
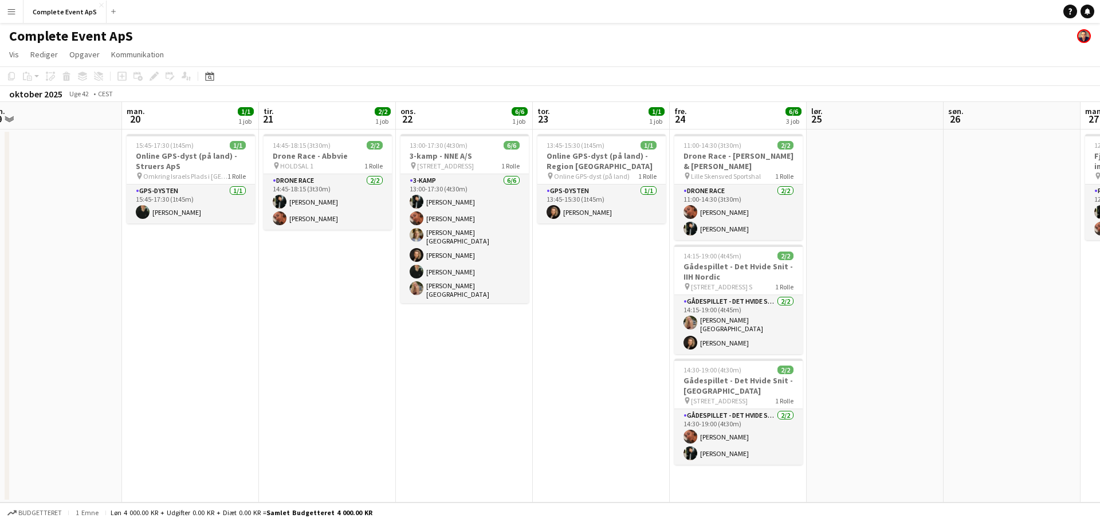
drag, startPoint x: 927, startPoint y: 381, endPoint x: 551, endPoint y: 354, distance: 376.9
click at [551, 354] on app-calendar-viewport "tor. 16 fre. 17 lør. 18 søn. 19 man. 20 1/1 1 job tir. 21 2/2 1 job ons. 22 6/6…" at bounding box center [550, 302] width 1100 height 401
click at [66, 5] on button "Complete Event ApS Luk" at bounding box center [64, 12] width 83 height 22
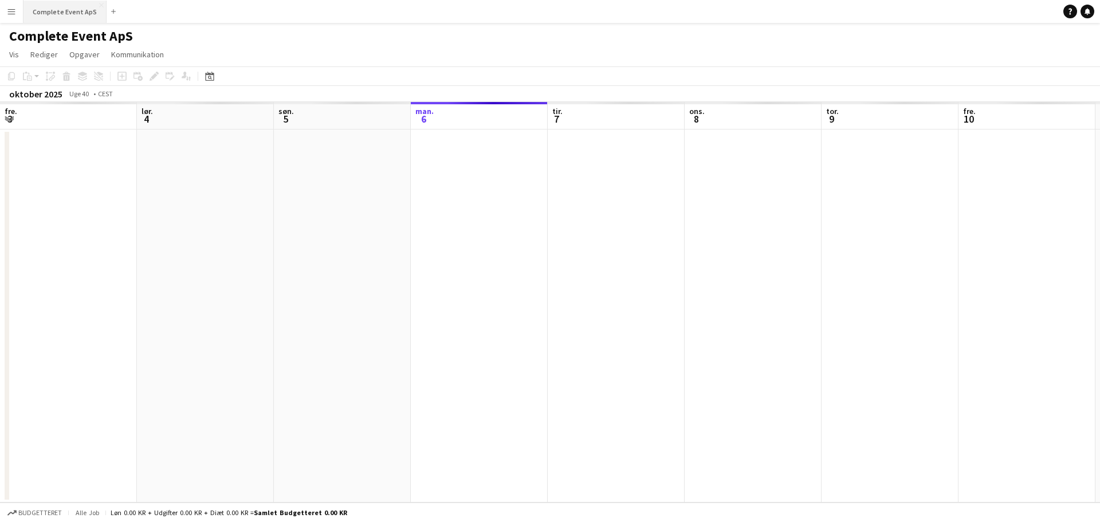
scroll to position [0, 274]
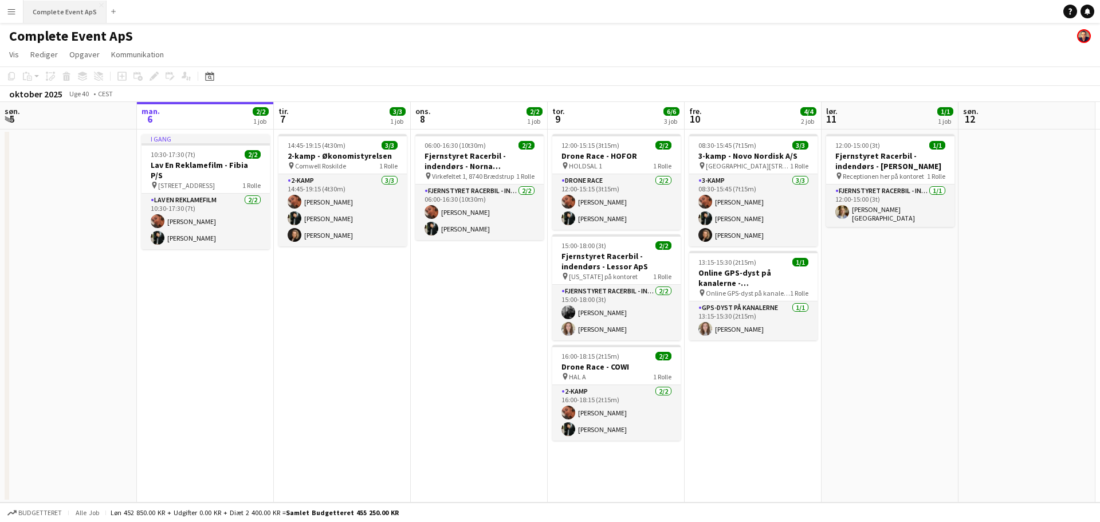
click at [77, 13] on button "Complete Event ApS Luk" at bounding box center [64, 12] width 83 height 22
